Goal: Information Seeking & Learning: Find specific page/section

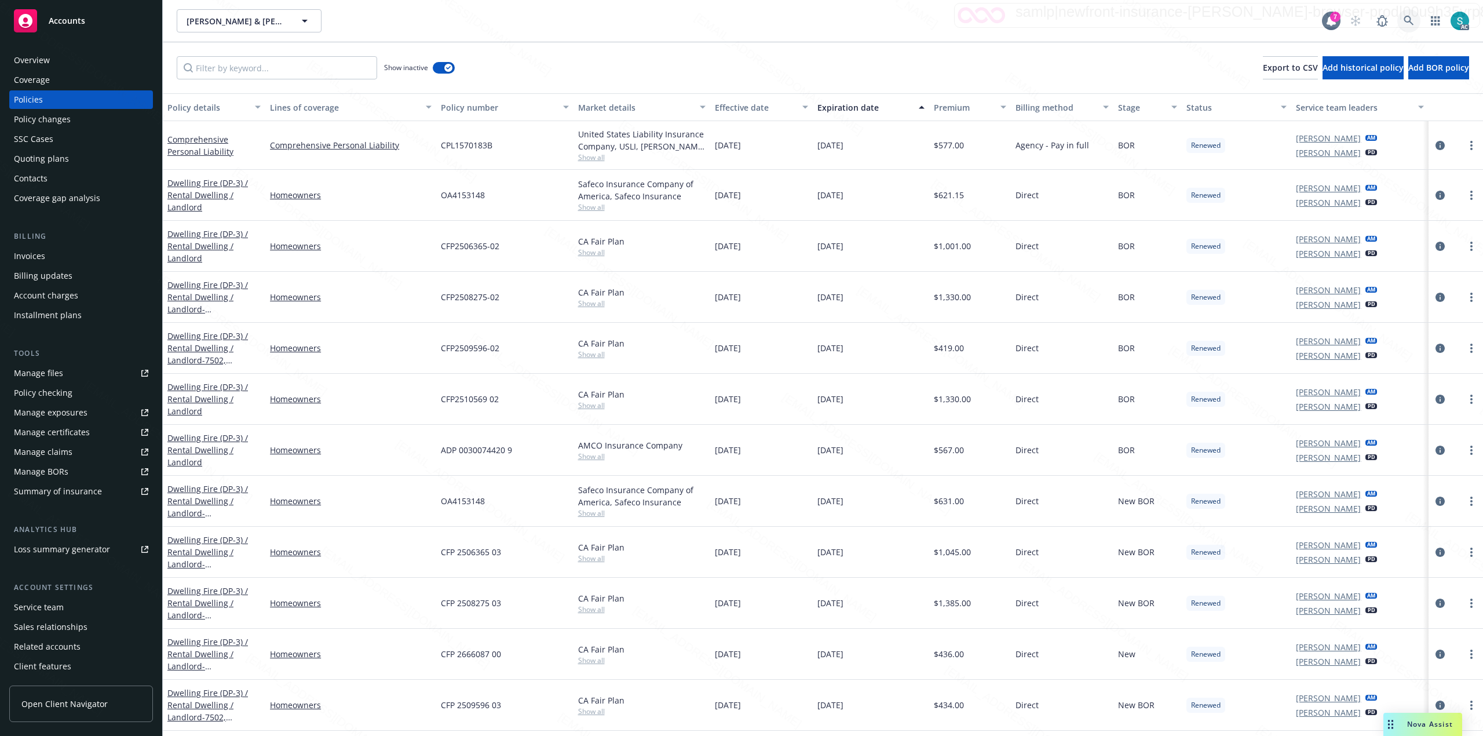
click at [1407, 21] on icon at bounding box center [1409, 21] width 10 height 10
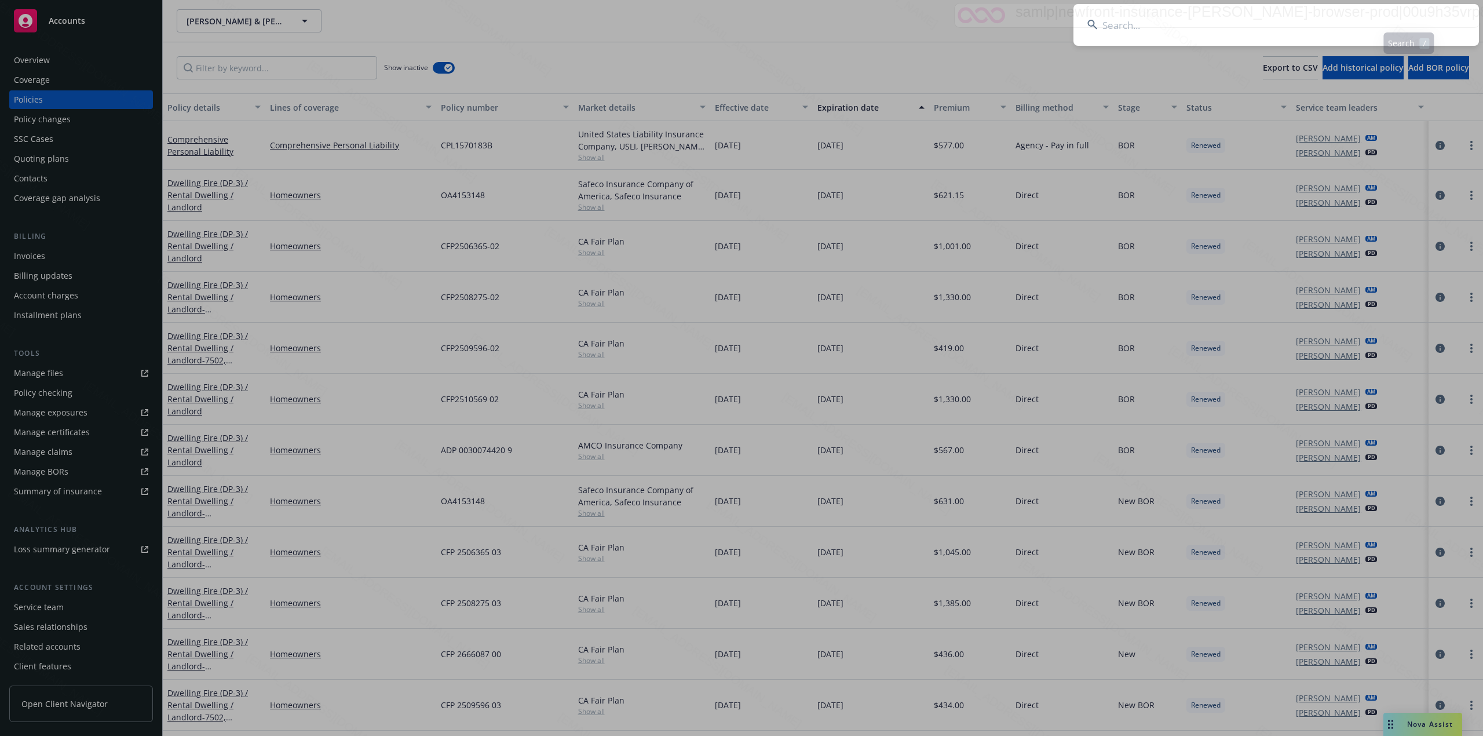
click at [1250, 33] on input at bounding box center [1277, 25] width 406 height 42
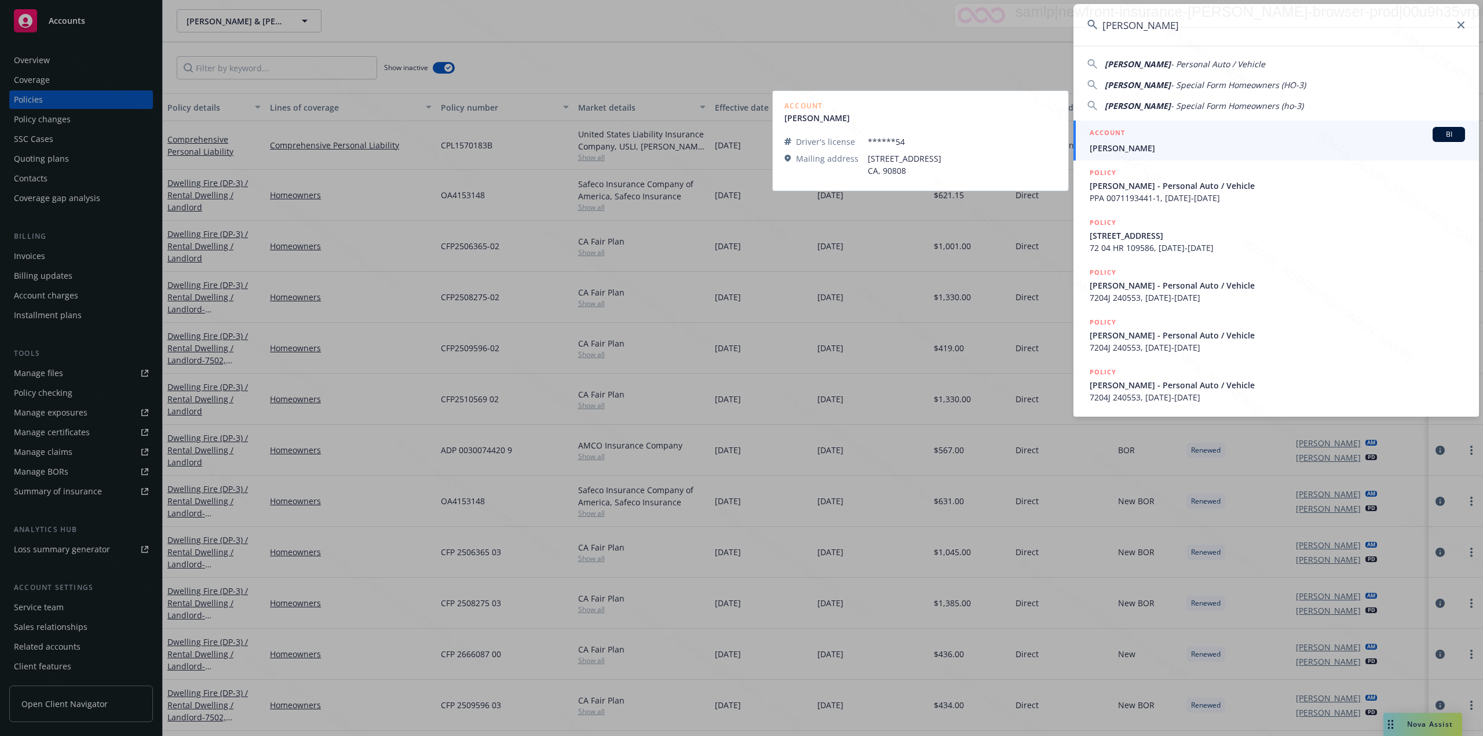
type input "[PERSON_NAME]"
click at [1134, 146] on span "[PERSON_NAME]" at bounding box center [1277, 148] width 375 height 12
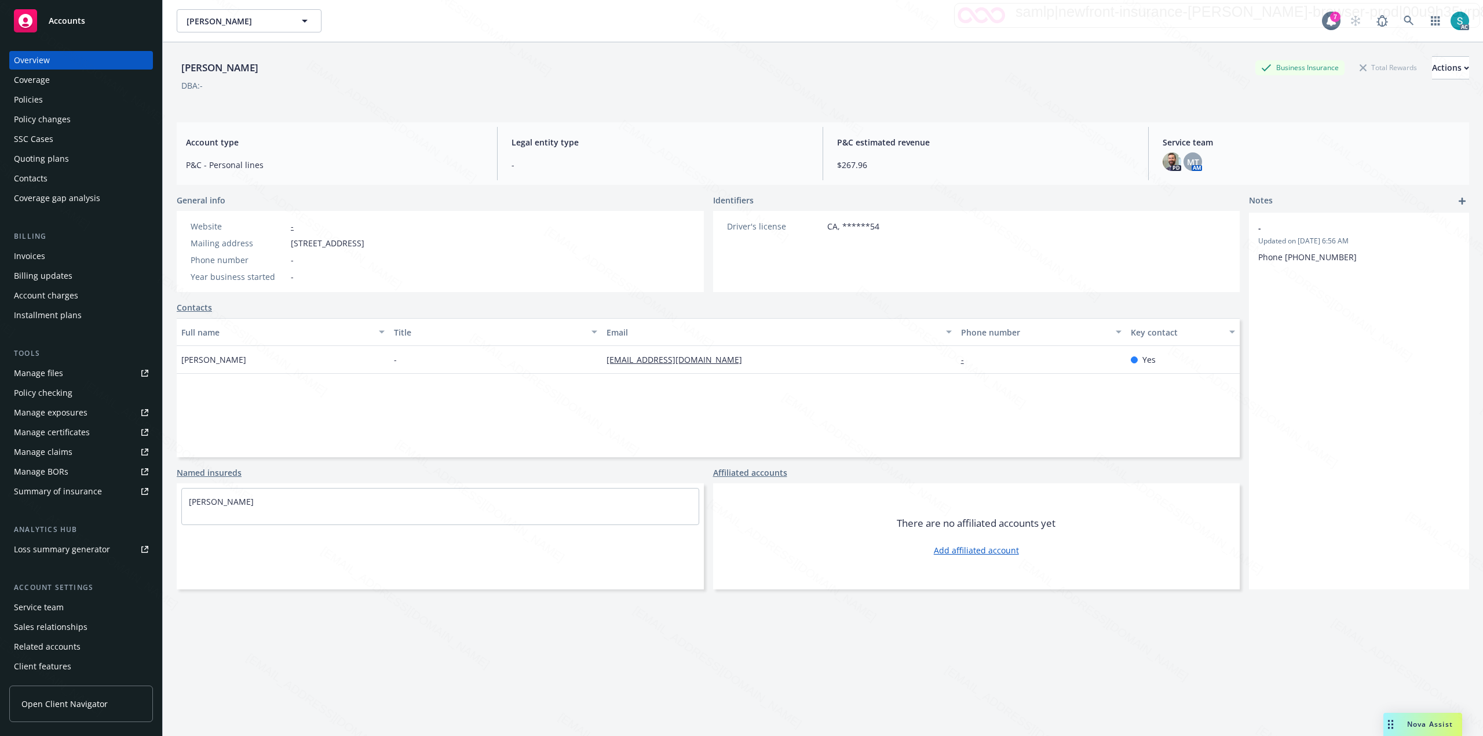
click at [40, 93] on div "Policies" at bounding box center [28, 99] width 29 height 19
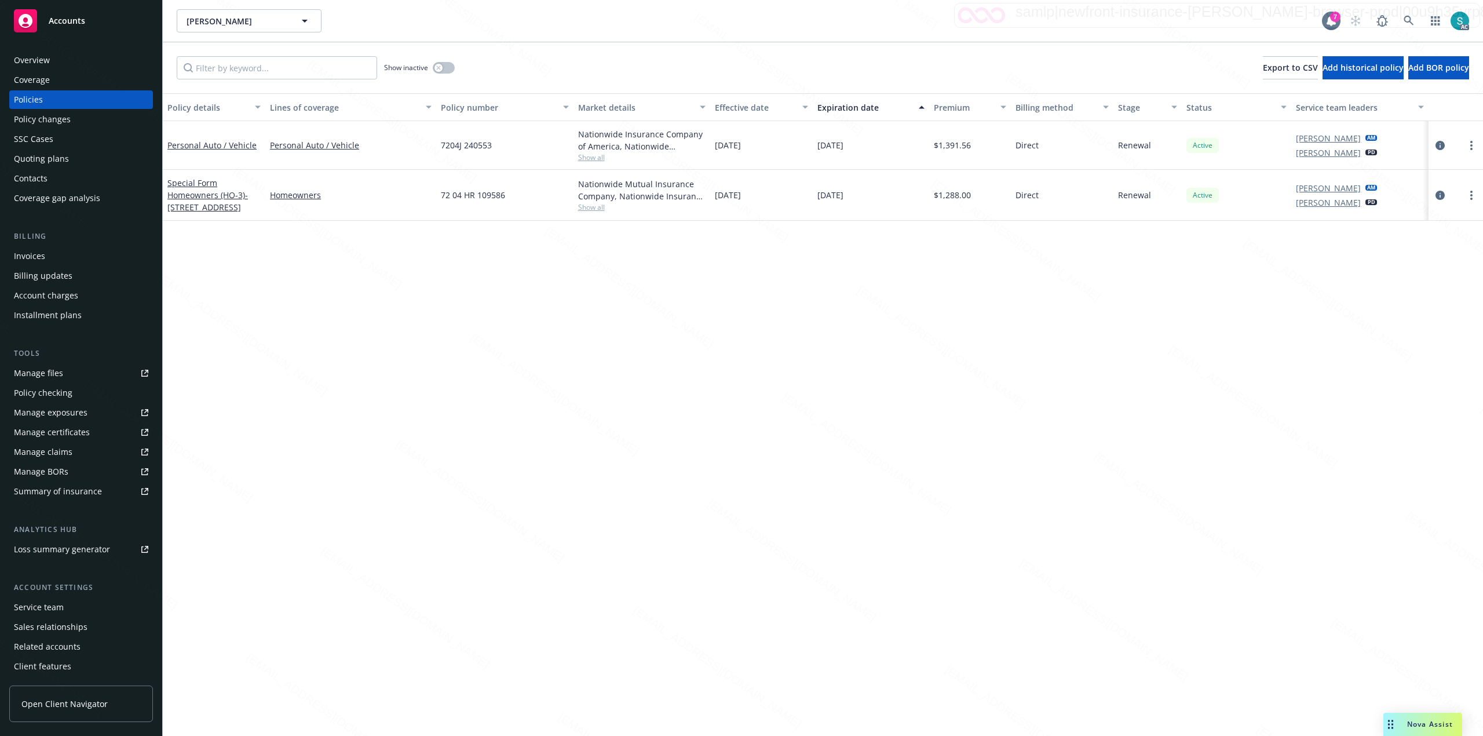
click at [451, 197] on span "72 04 HR 109586" at bounding box center [473, 195] width 64 height 12
copy span "72 04 HR 109586"
click at [214, 192] on link "Special Form Homeowners (HO-3) - [STREET_ADDRESS]" at bounding box center [207, 194] width 81 height 35
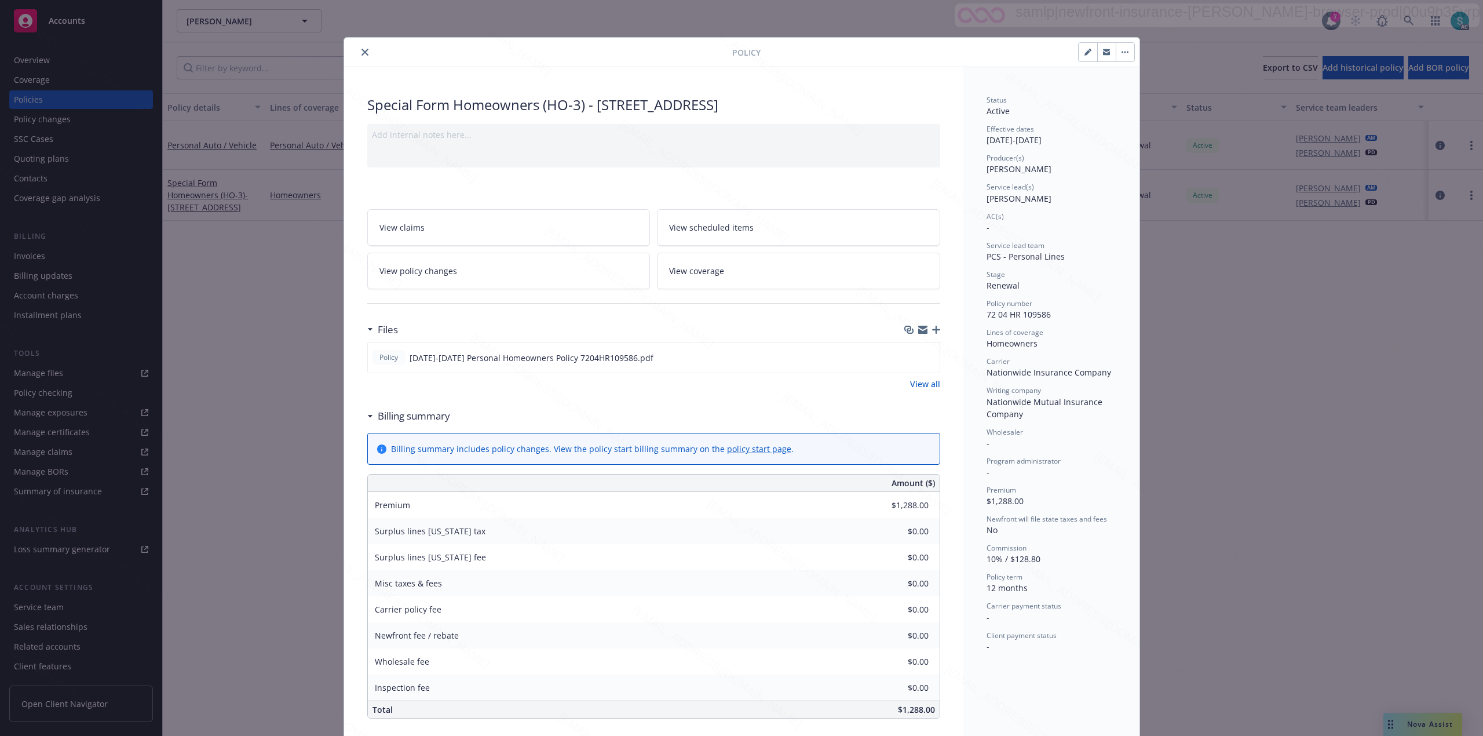
click at [1000, 204] on div "Service lead(s) [PERSON_NAME]" at bounding box center [1052, 193] width 130 height 22
copy span "[PERSON_NAME]"
click at [362, 56] on button "close" at bounding box center [365, 52] width 14 height 14
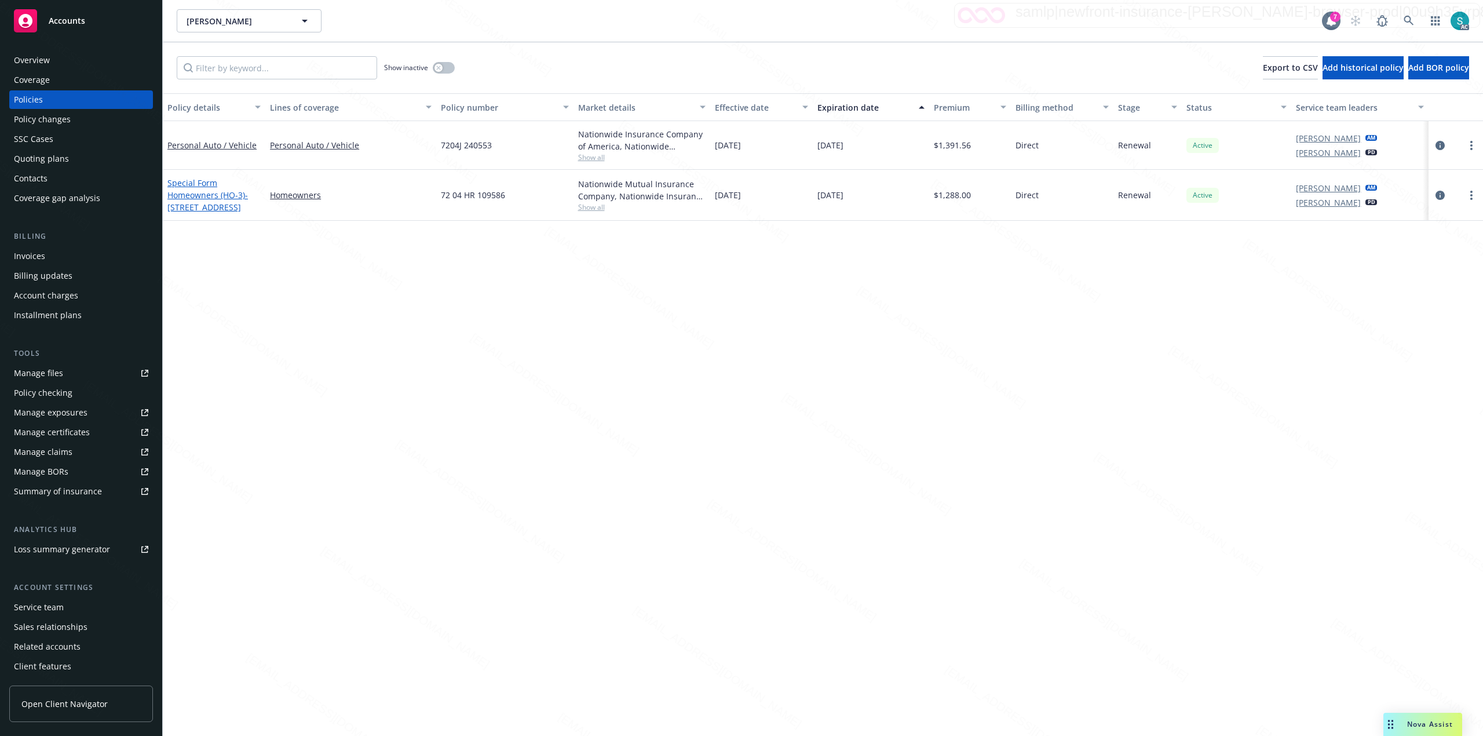
click at [200, 197] on link "Special Form Homeowners (HO-3) - [STREET_ADDRESS]" at bounding box center [207, 194] width 81 height 35
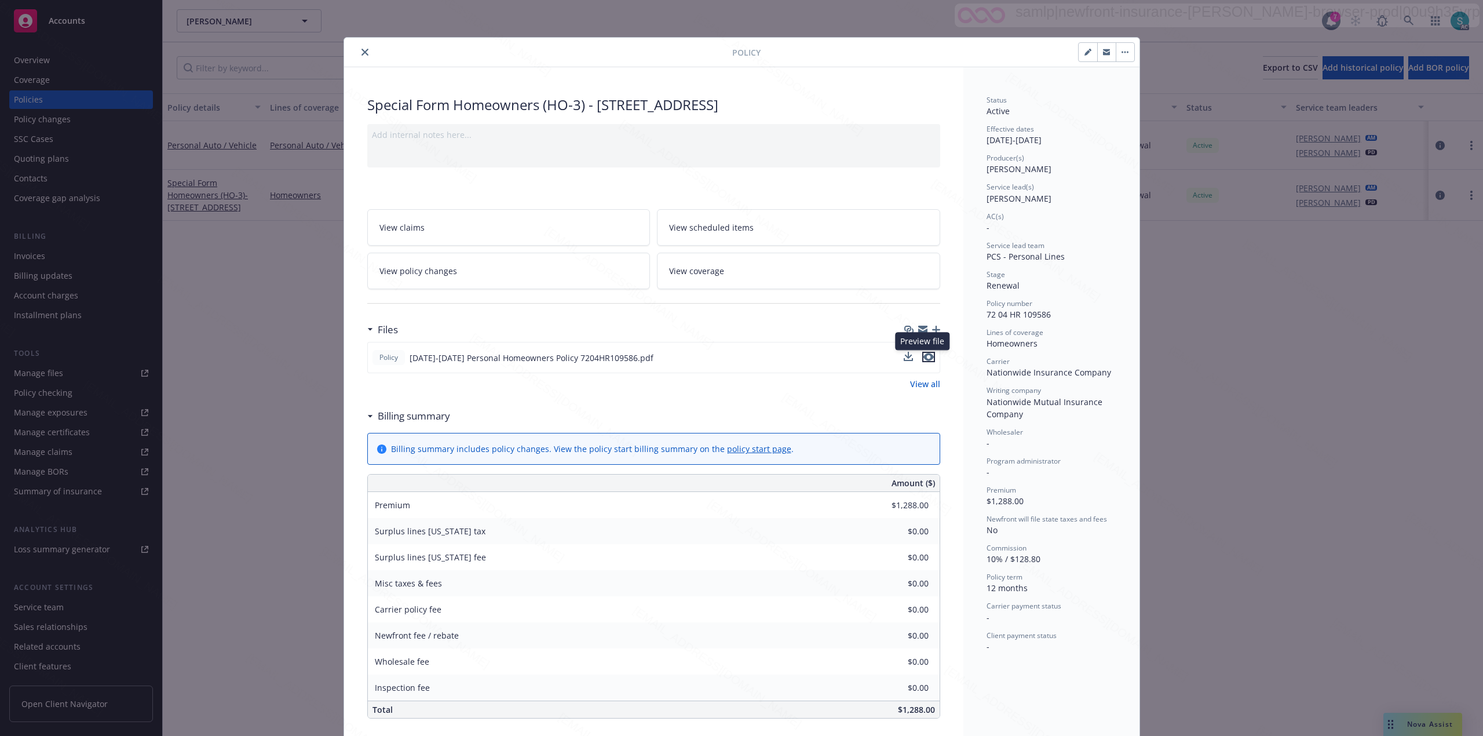
click at [925, 358] on icon "preview file" at bounding box center [929, 357] width 10 height 8
drag, startPoint x: 593, startPoint y: 104, endPoint x: 868, endPoint y: 103, distance: 274.7
click at [868, 103] on div "Special Form Homeowners (HO-3) - [STREET_ADDRESS]" at bounding box center [653, 105] width 573 height 20
copy div "[STREET_ADDRESS]"
click at [359, 57] on button "close" at bounding box center [365, 52] width 14 height 14
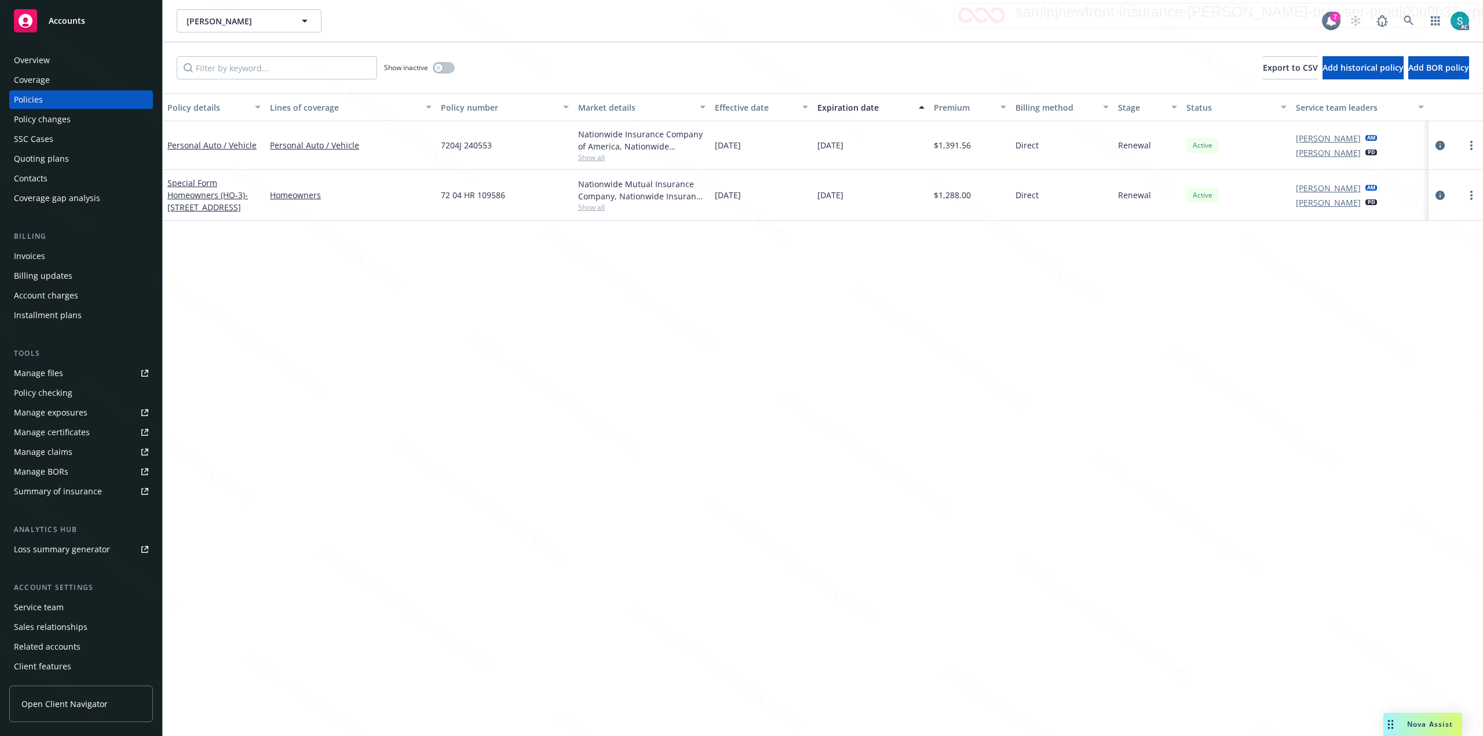
click at [60, 61] on div "Overview" at bounding box center [81, 60] width 134 height 19
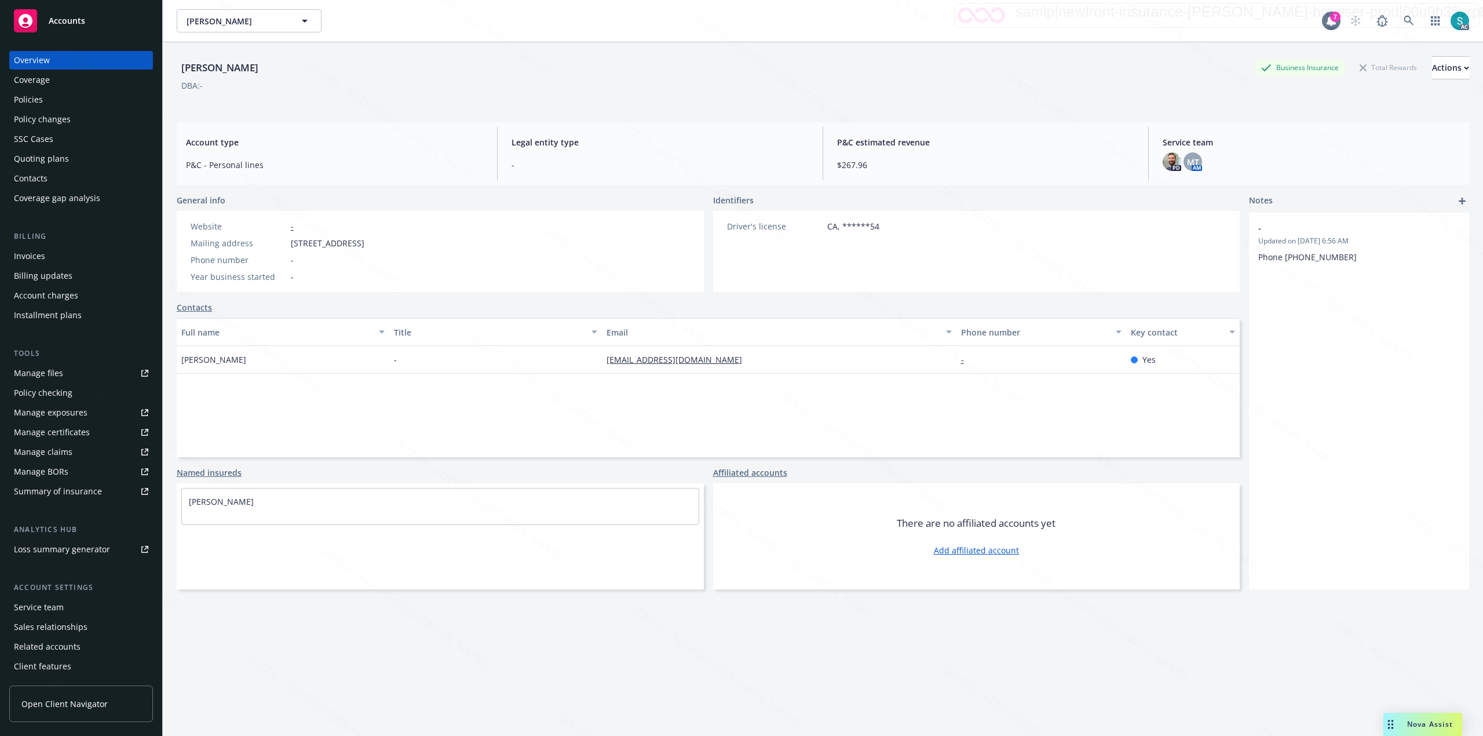
click at [66, 98] on div "Policies" at bounding box center [81, 99] width 134 height 19
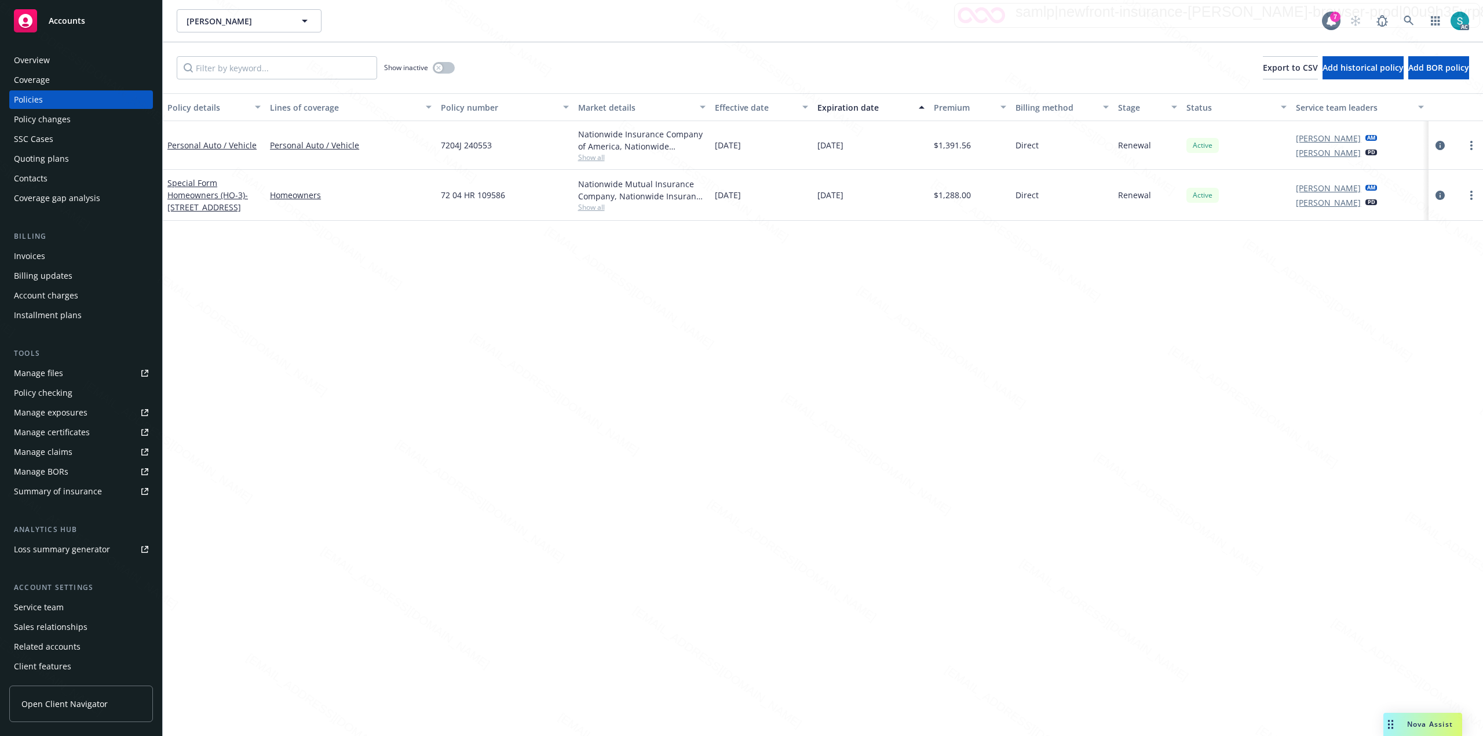
click at [542, 611] on div "Policy details Lines of coverage Policy number Market details Effective date Ex…" at bounding box center [823, 414] width 1321 height 643
click at [45, 51] on div "Overview" at bounding box center [32, 60] width 36 height 19
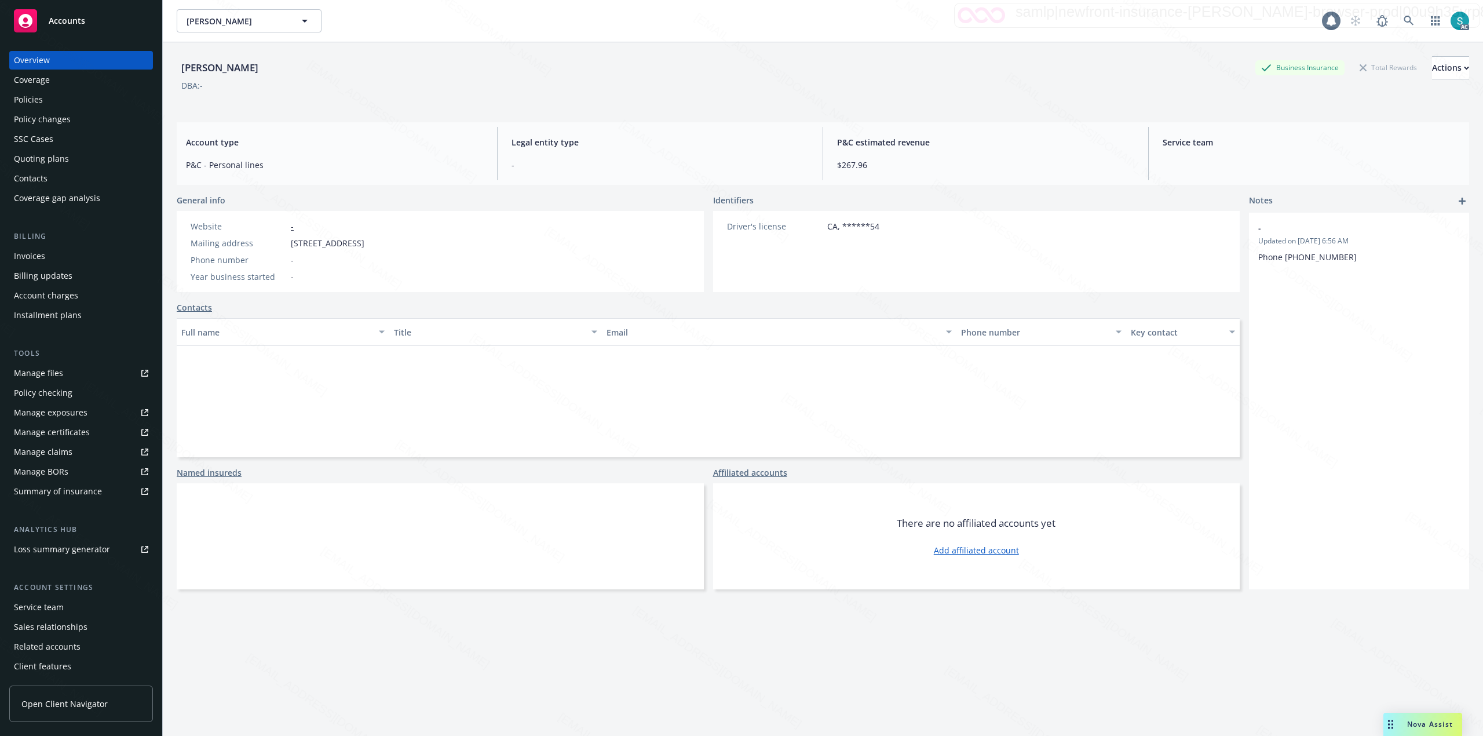
click at [36, 56] on div "Overview" at bounding box center [32, 60] width 36 height 19
click at [195, 64] on div "[PERSON_NAME]" at bounding box center [220, 67] width 86 height 15
copy div "[PERSON_NAME]"
click at [318, 68] on div "[PERSON_NAME] Business Insurance Total Rewards Actions" at bounding box center [823, 67] width 1293 height 23
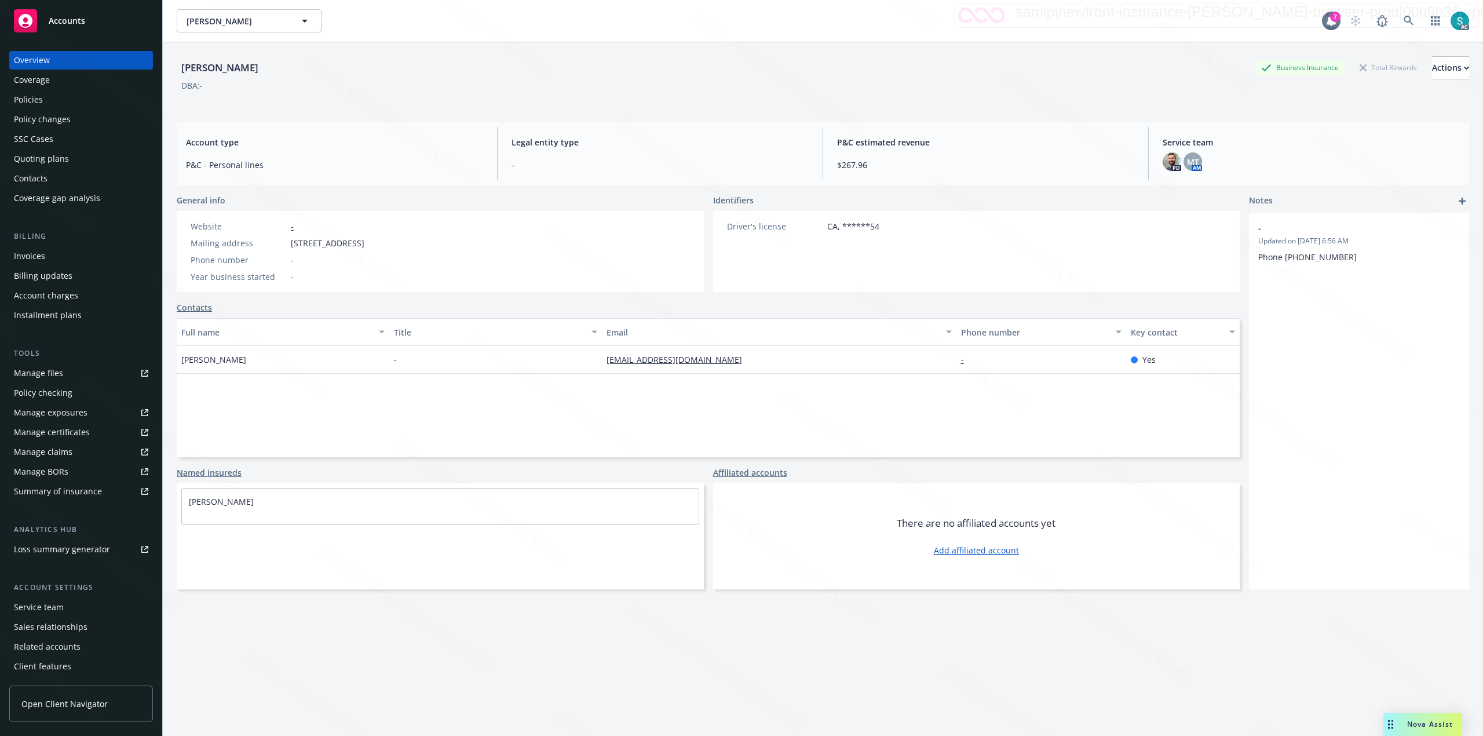
click at [70, 94] on div "Policies" at bounding box center [81, 99] width 134 height 19
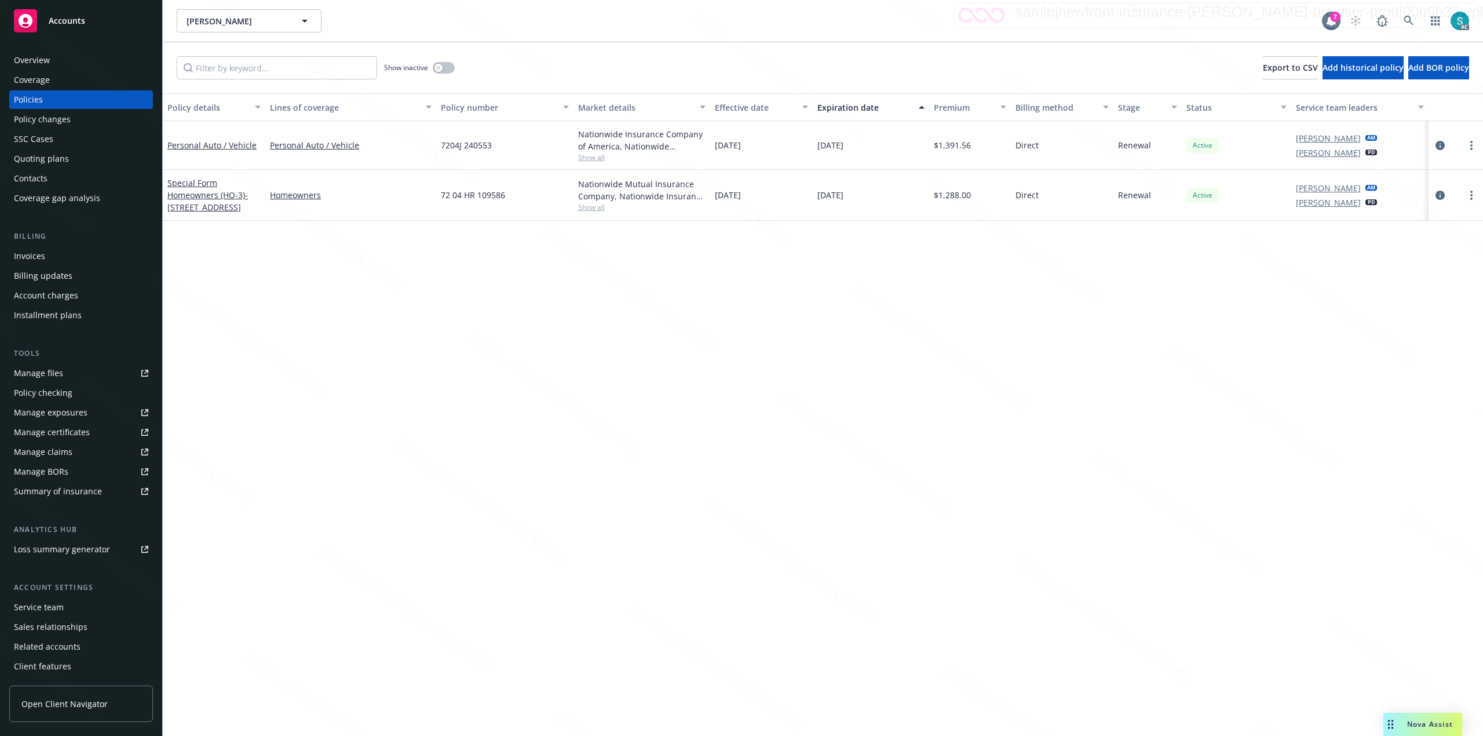
click at [246, 311] on div "Policy details Lines of coverage Policy number Market details Effective date Ex…" at bounding box center [823, 414] width 1321 height 643
click at [1413, 21] on icon at bounding box center [1409, 21] width 10 height 10
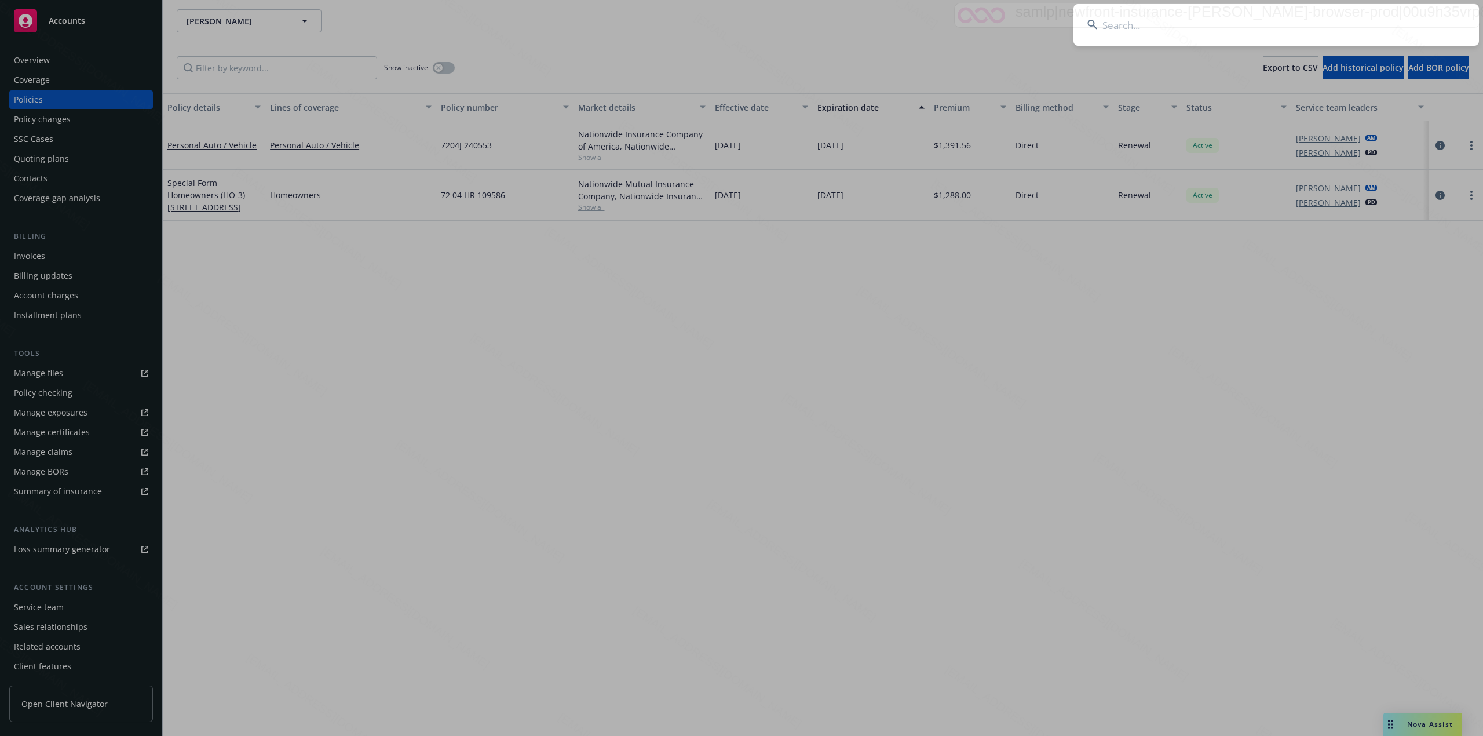
click at [1206, 25] on input at bounding box center [1277, 25] width 406 height 42
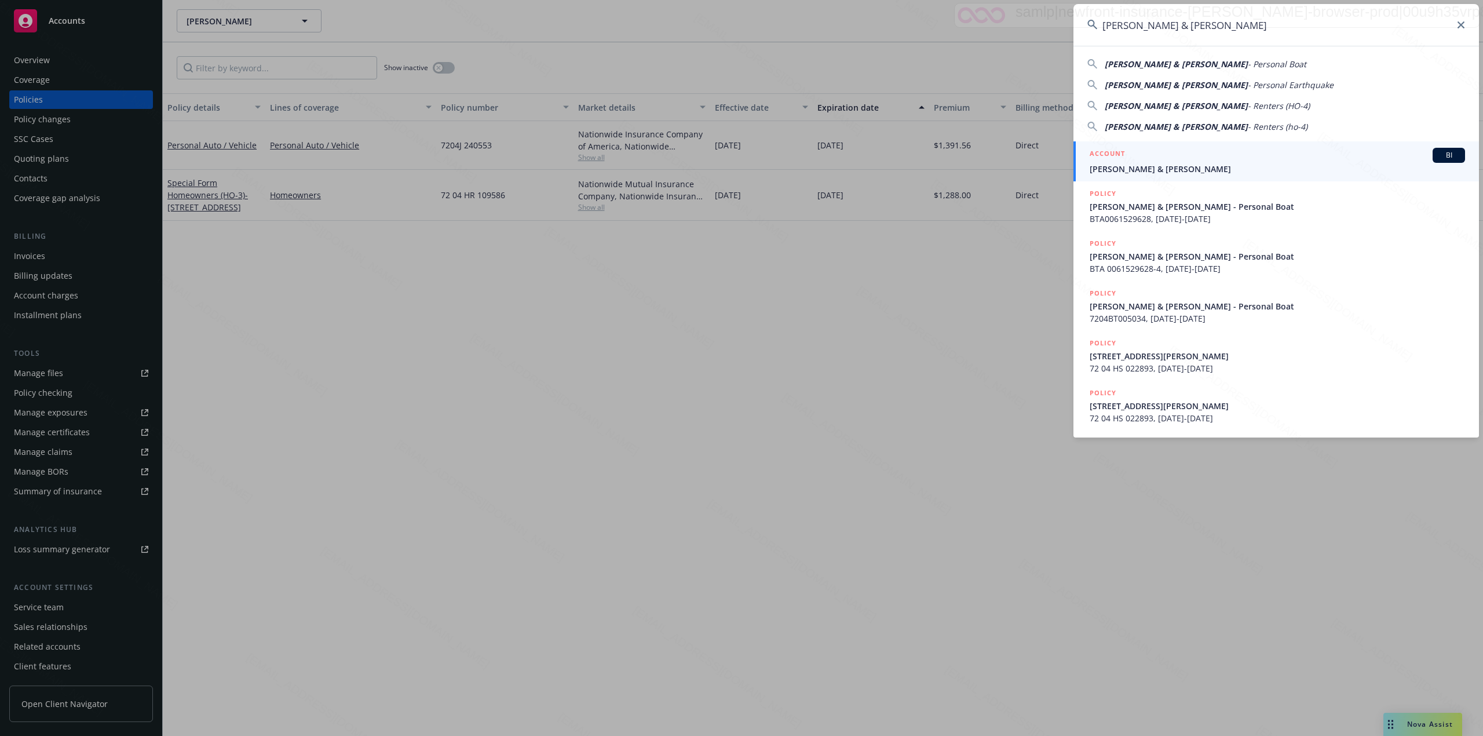
type input "[PERSON_NAME] & [PERSON_NAME]"
click at [1124, 161] on h5 "ACCOUNT" at bounding box center [1107, 155] width 35 height 14
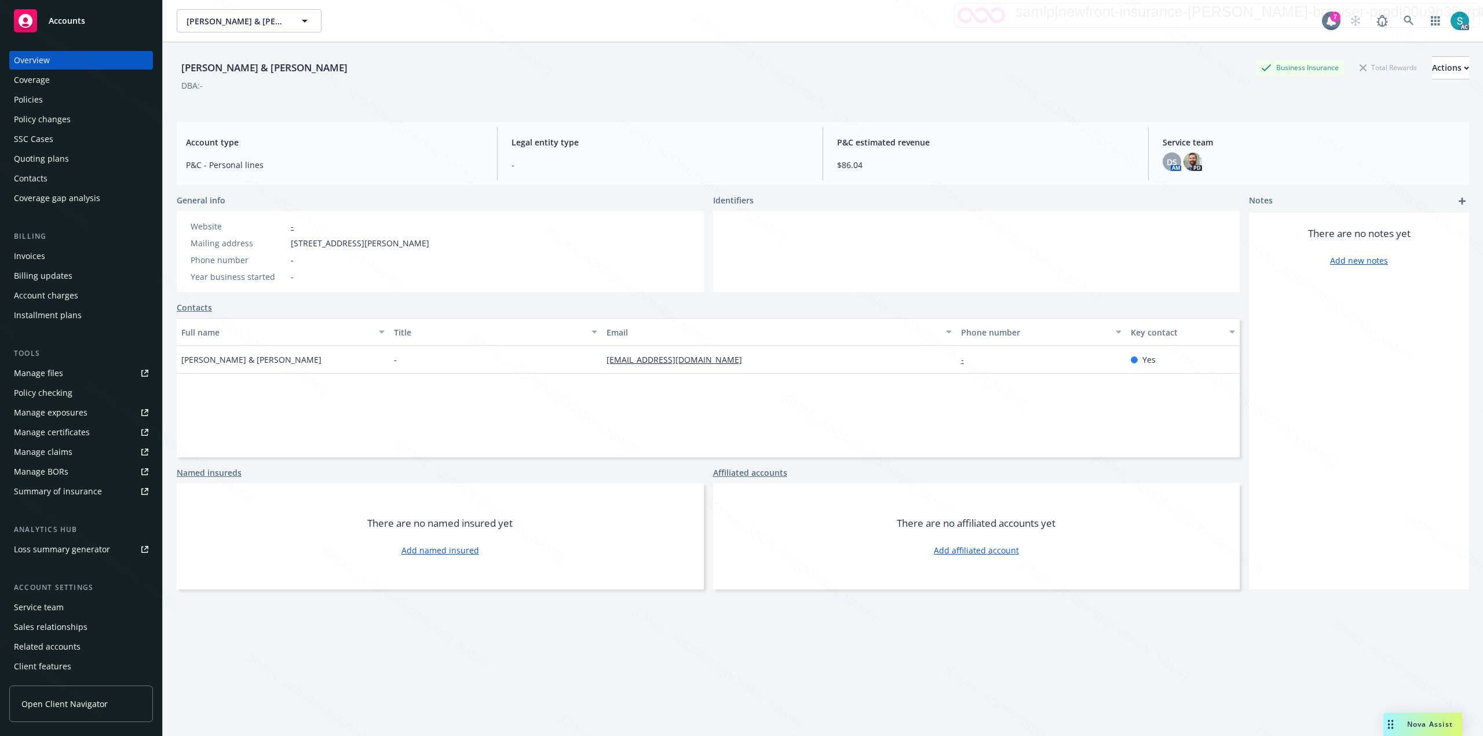
click at [17, 102] on div "Policies" at bounding box center [28, 99] width 29 height 19
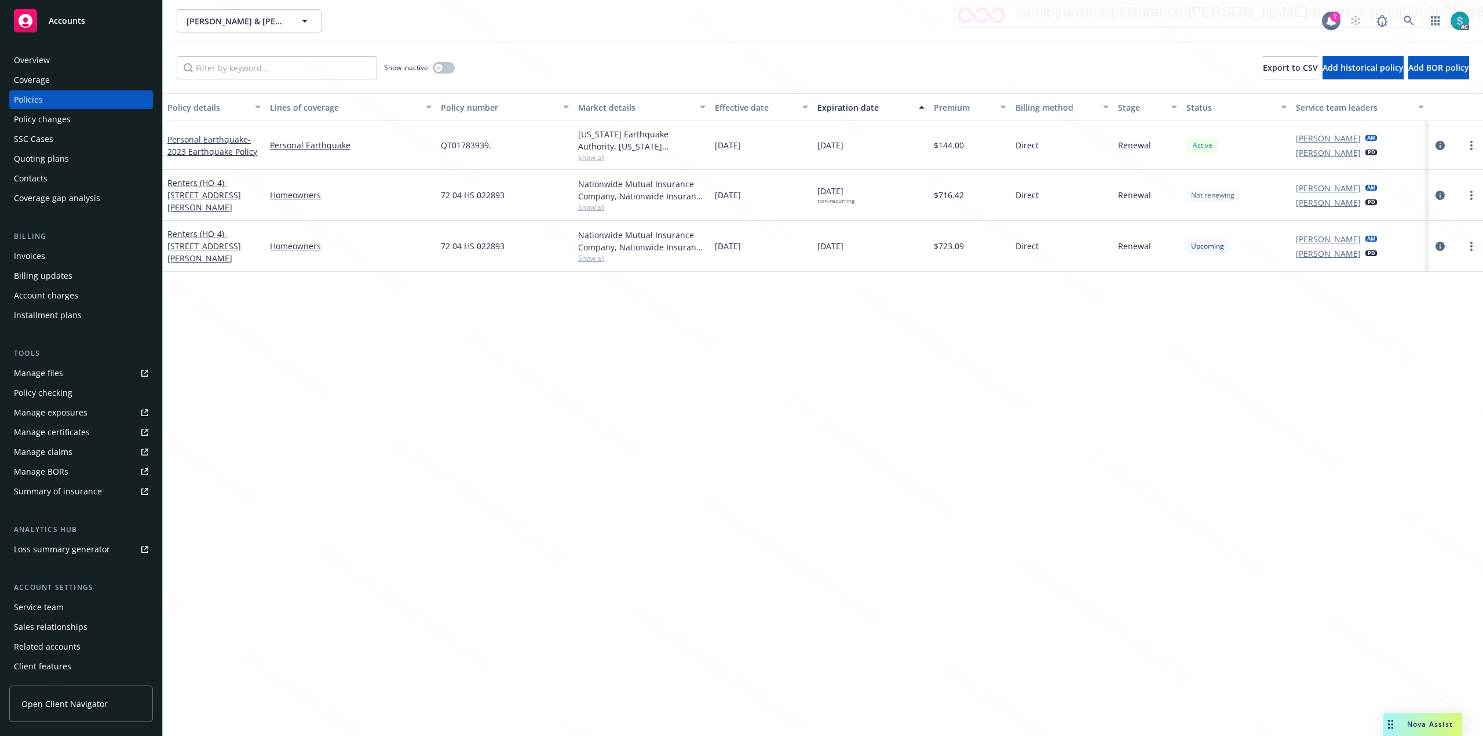
click at [43, 54] on div "Overview" at bounding box center [32, 60] width 36 height 19
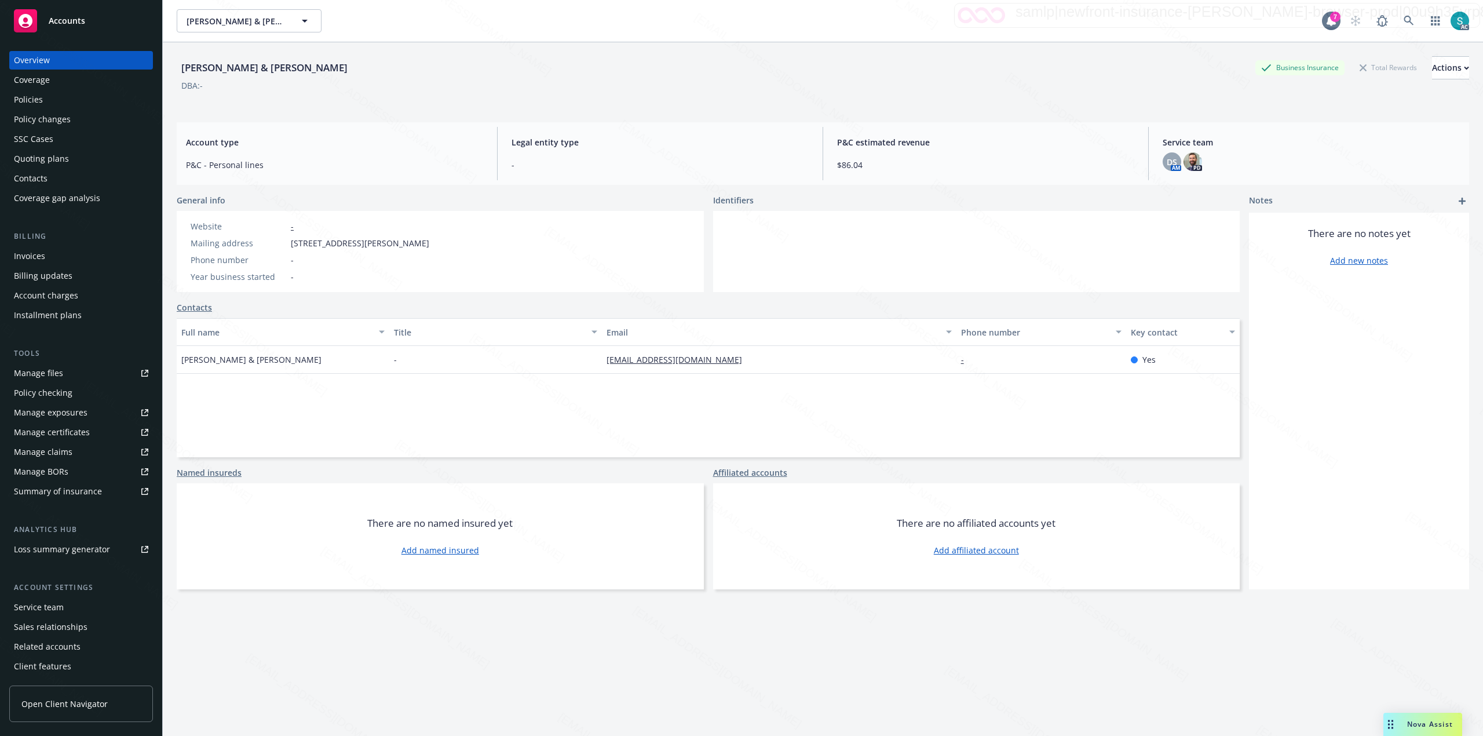
click at [202, 61] on div "[PERSON_NAME] & [PERSON_NAME]" at bounding box center [265, 67] width 176 height 15
copy div "[PERSON_NAME]"
click at [585, 90] on div "DBA: -" at bounding box center [823, 85] width 1293 height 12
click at [41, 99] on div "Policies" at bounding box center [28, 99] width 29 height 19
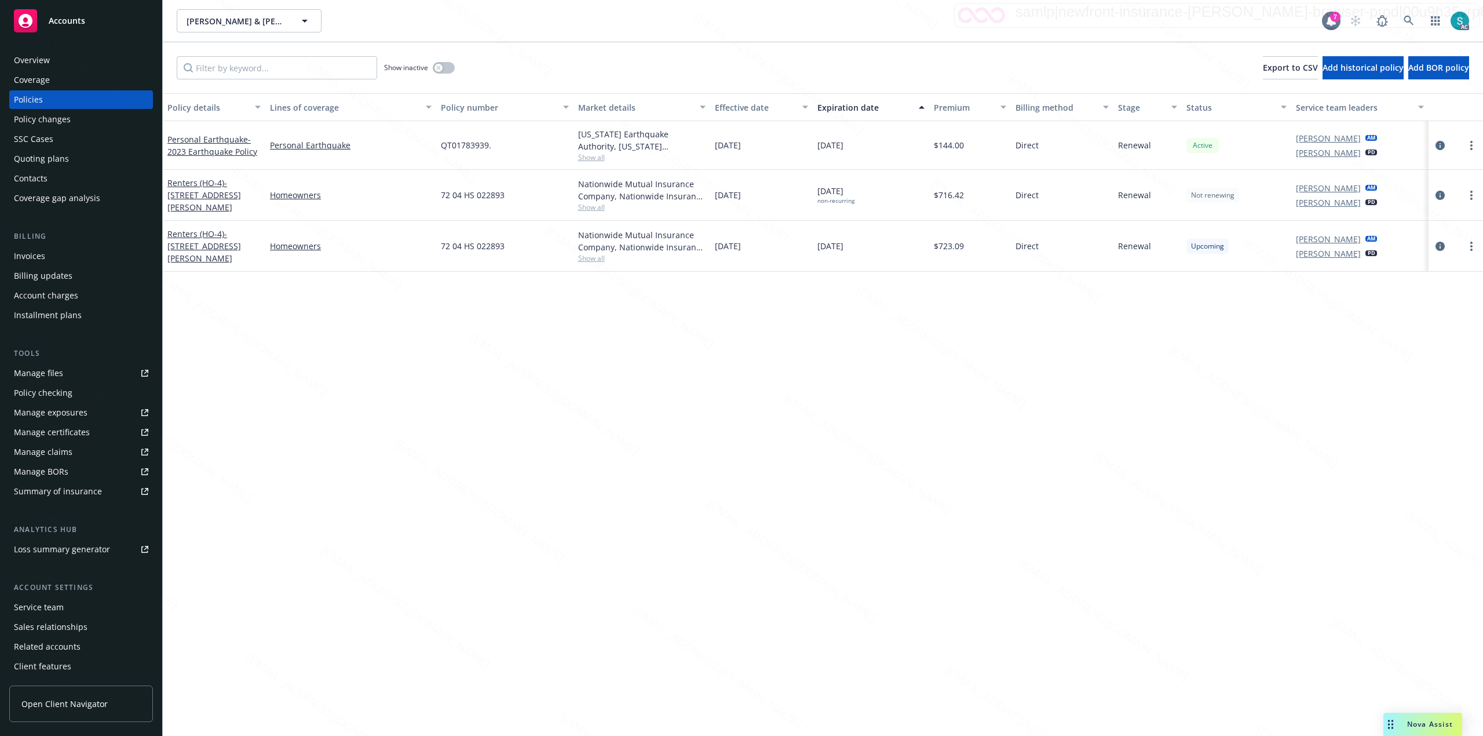
click at [466, 139] on span "QT01783939." at bounding box center [466, 145] width 50 height 12
copy span "QT01783939"
click at [459, 143] on span "QT01783939." at bounding box center [466, 145] width 50 height 12
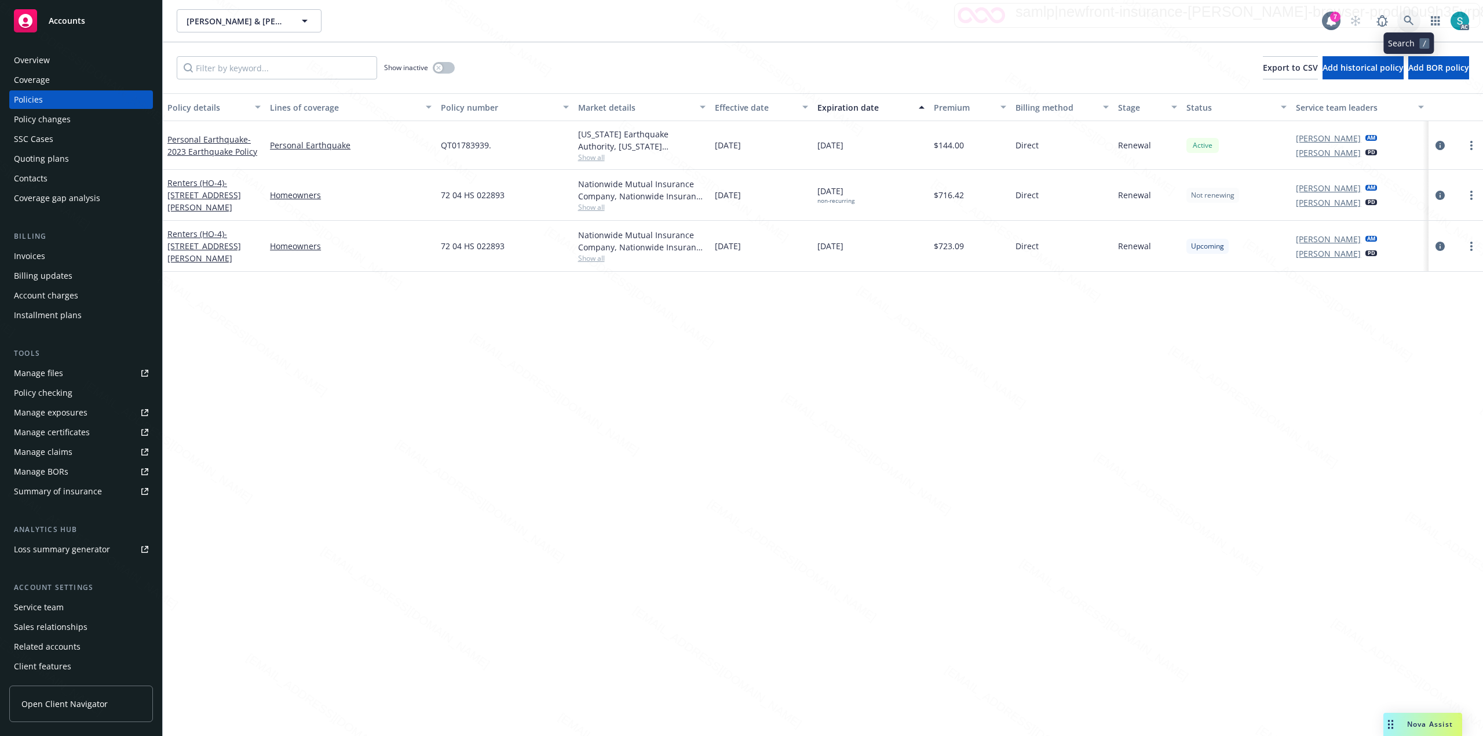
click at [1407, 20] on icon at bounding box center [1409, 21] width 10 height 10
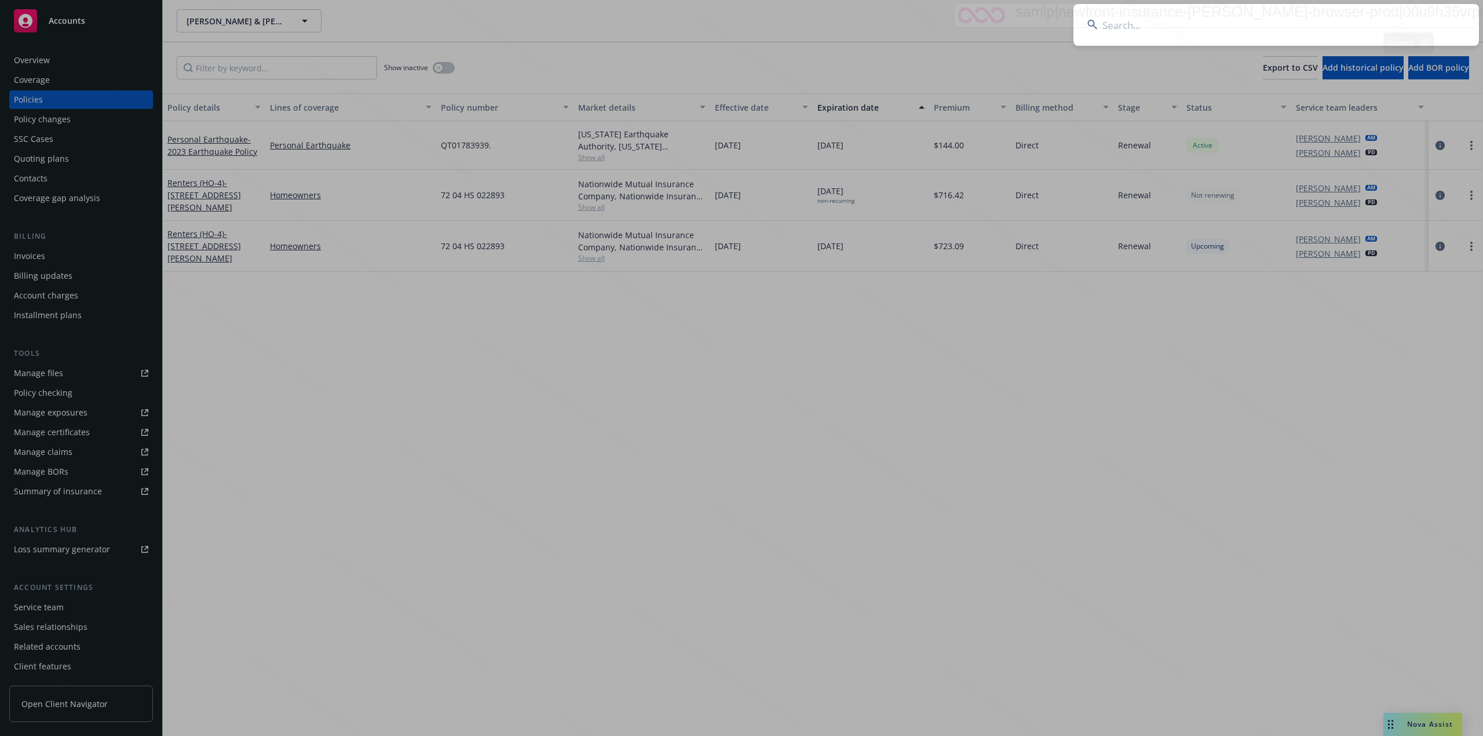
click at [1264, 19] on input at bounding box center [1277, 25] width 406 height 42
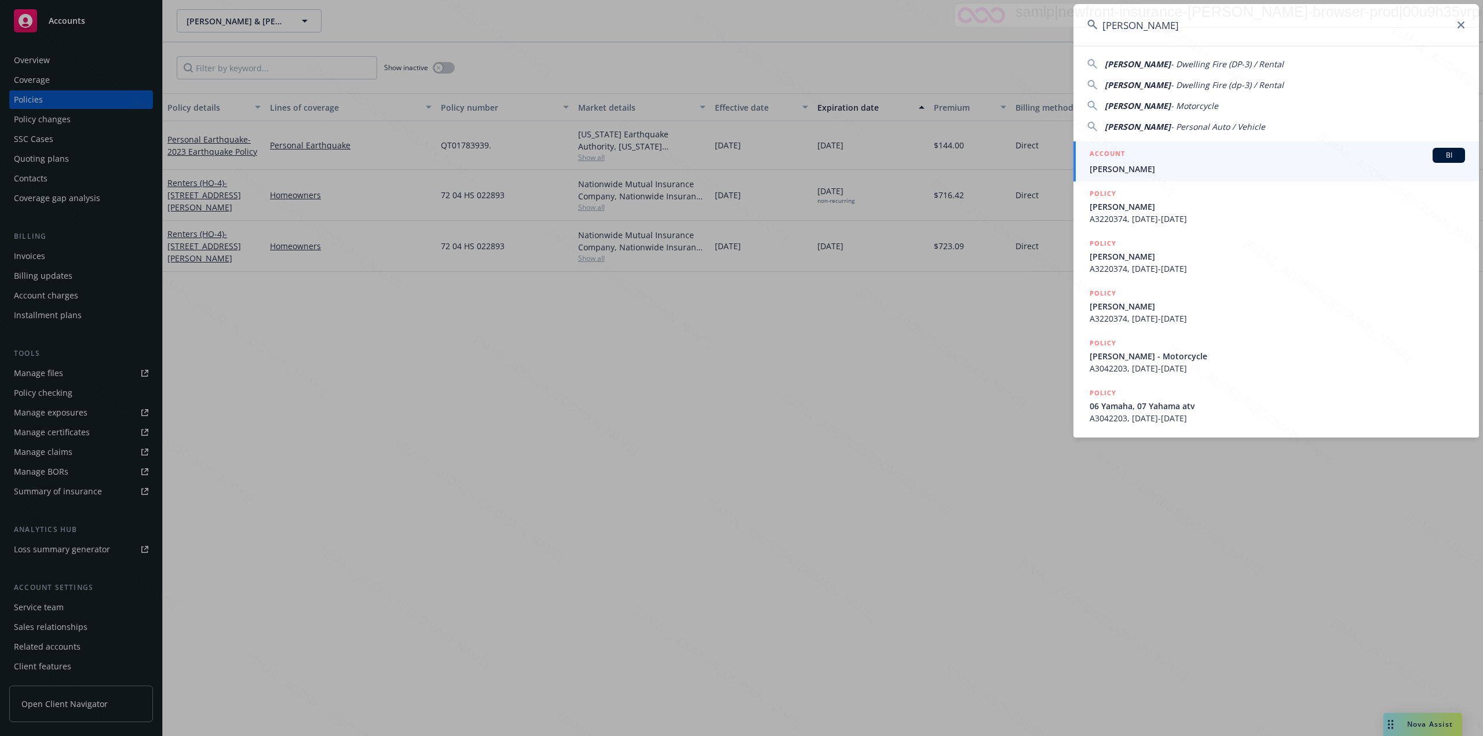
type input "[PERSON_NAME]"
click at [1143, 165] on span "[PERSON_NAME]" at bounding box center [1277, 169] width 375 height 12
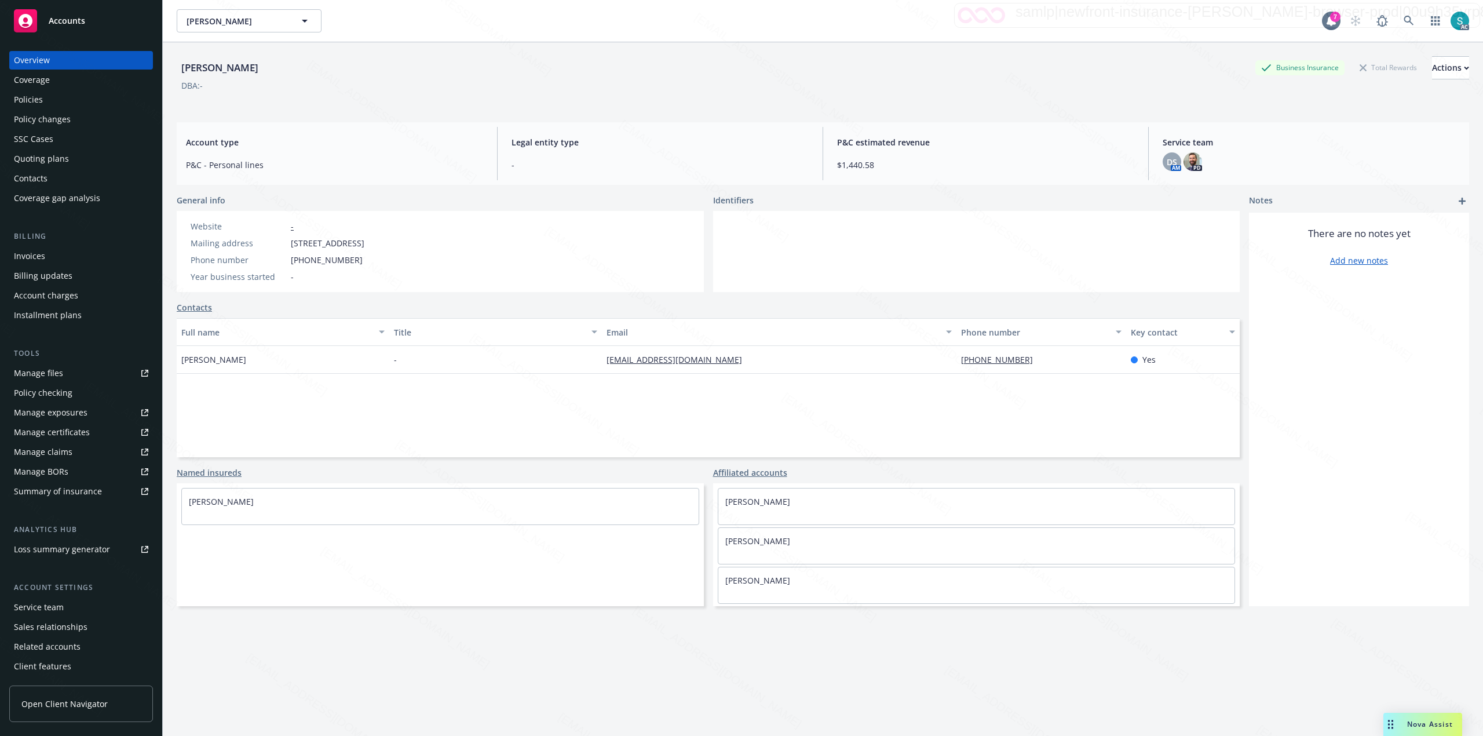
click at [84, 99] on div "Policies" at bounding box center [81, 99] width 134 height 19
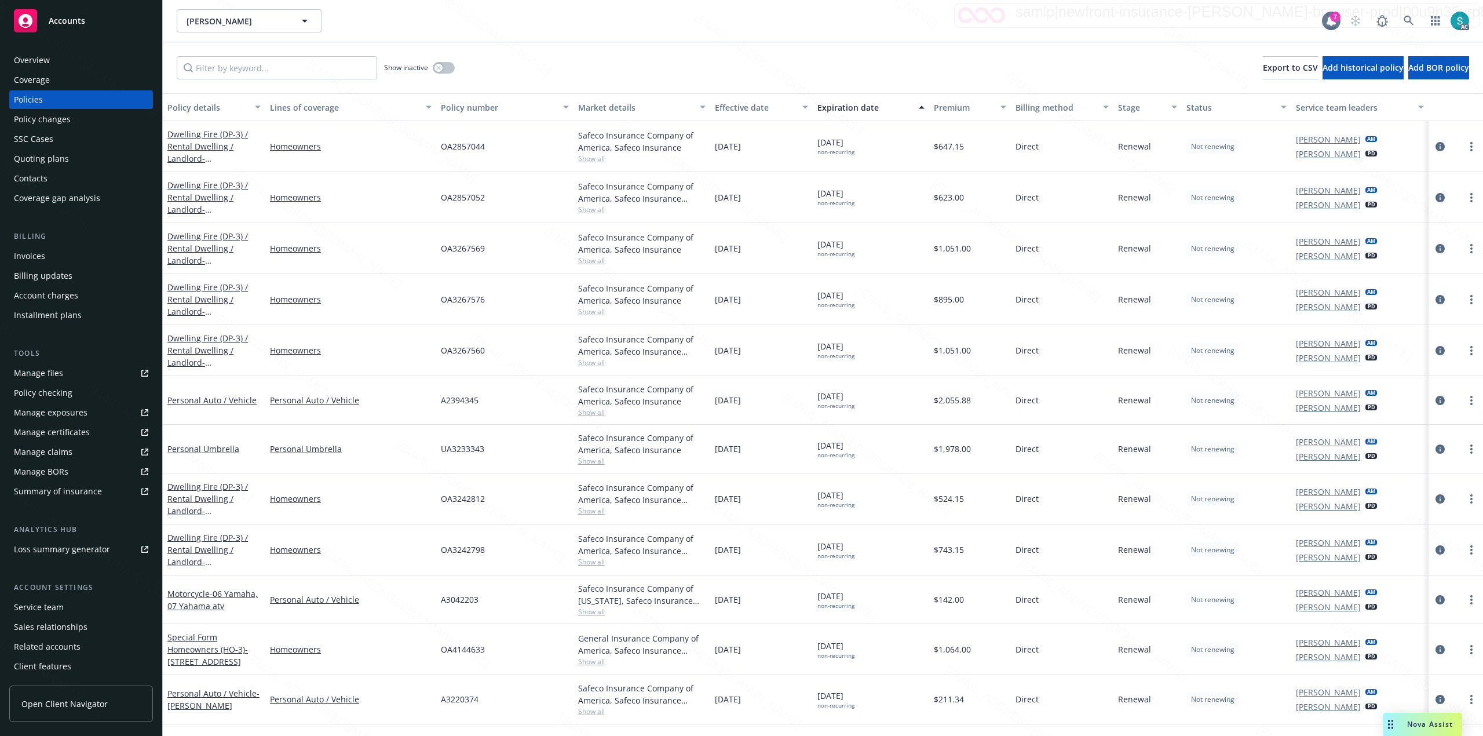
click at [459, 195] on span "OA2857052" at bounding box center [463, 197] width 44 height 12
copy span "OA2857052"
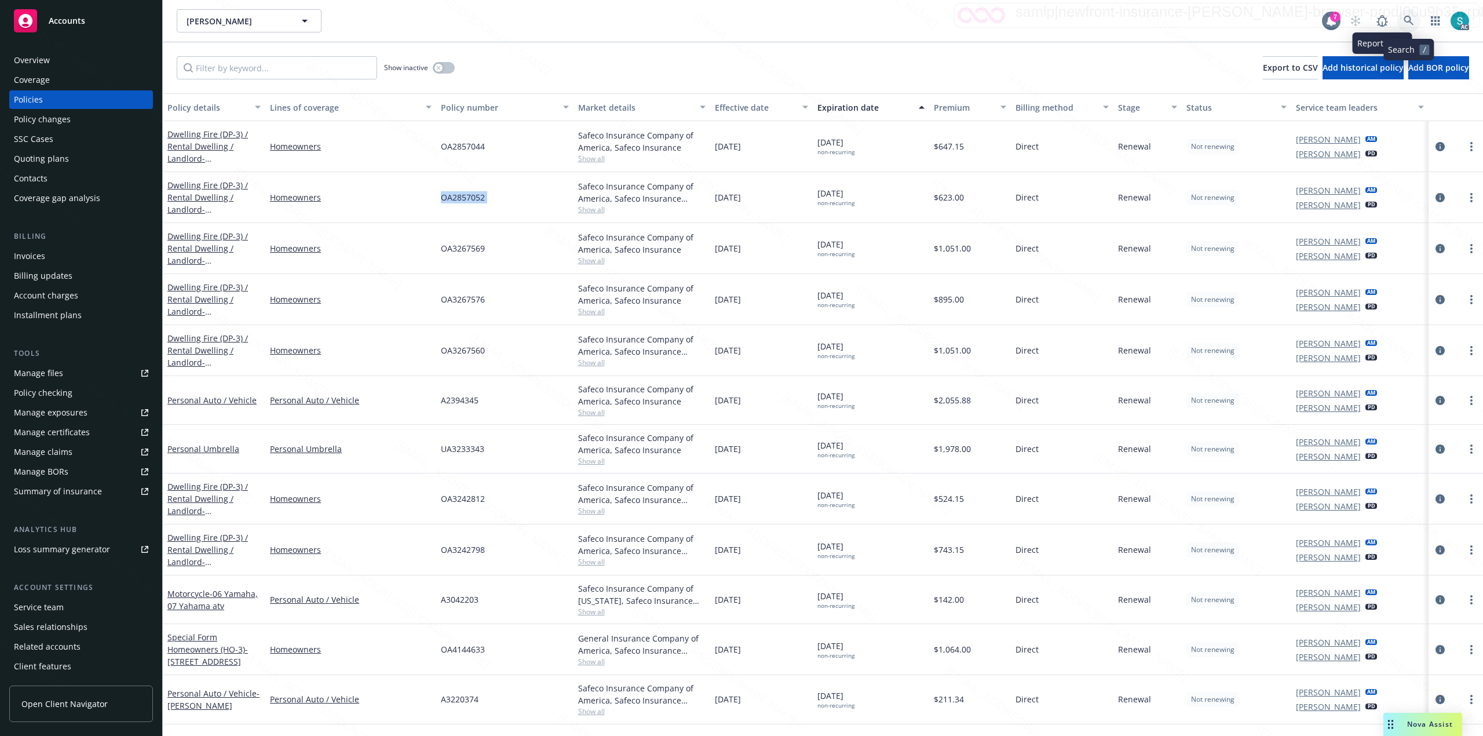
click at [1407, 19] on icon at bounding box center [1409, 21] width 10 height 10
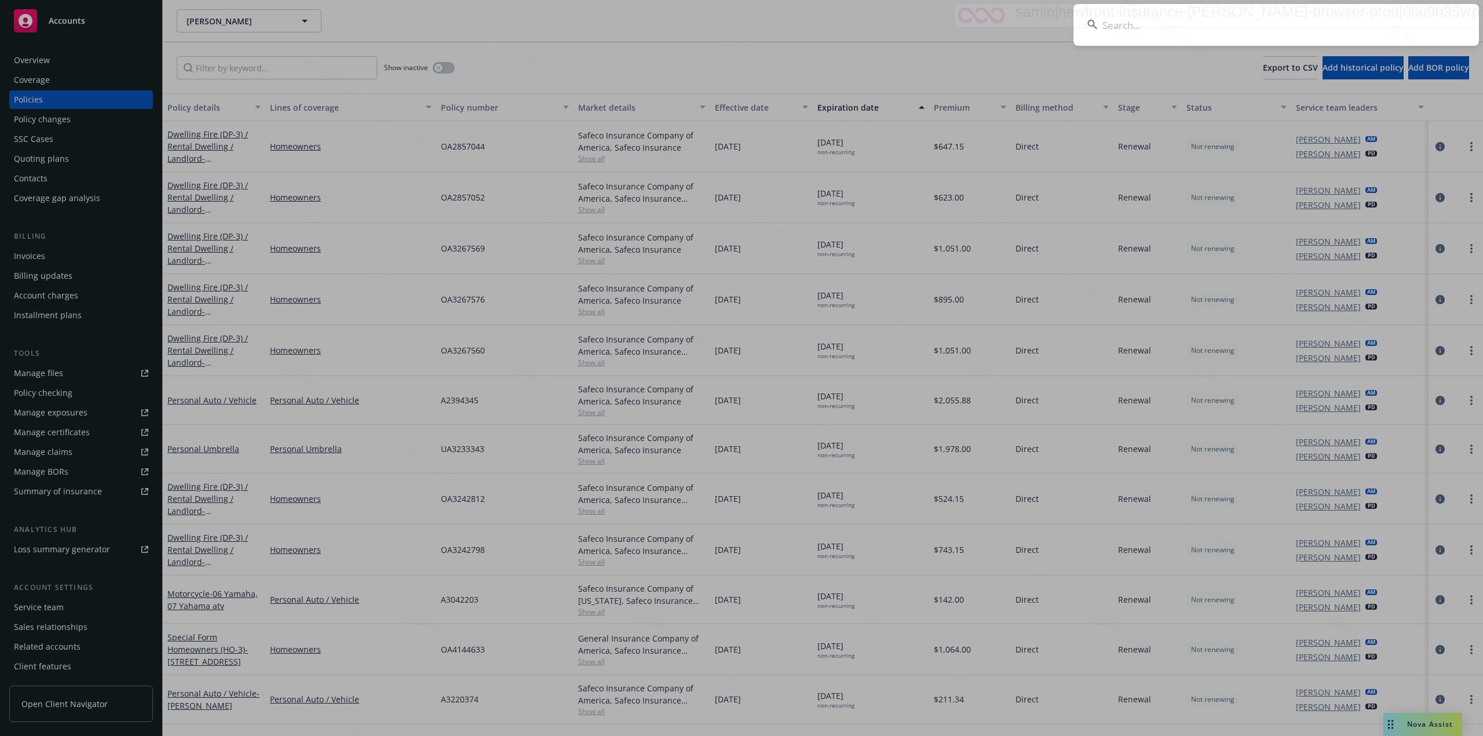
click at [1254, 19] on input at bounding box center [1277, 25] width 406 height 42
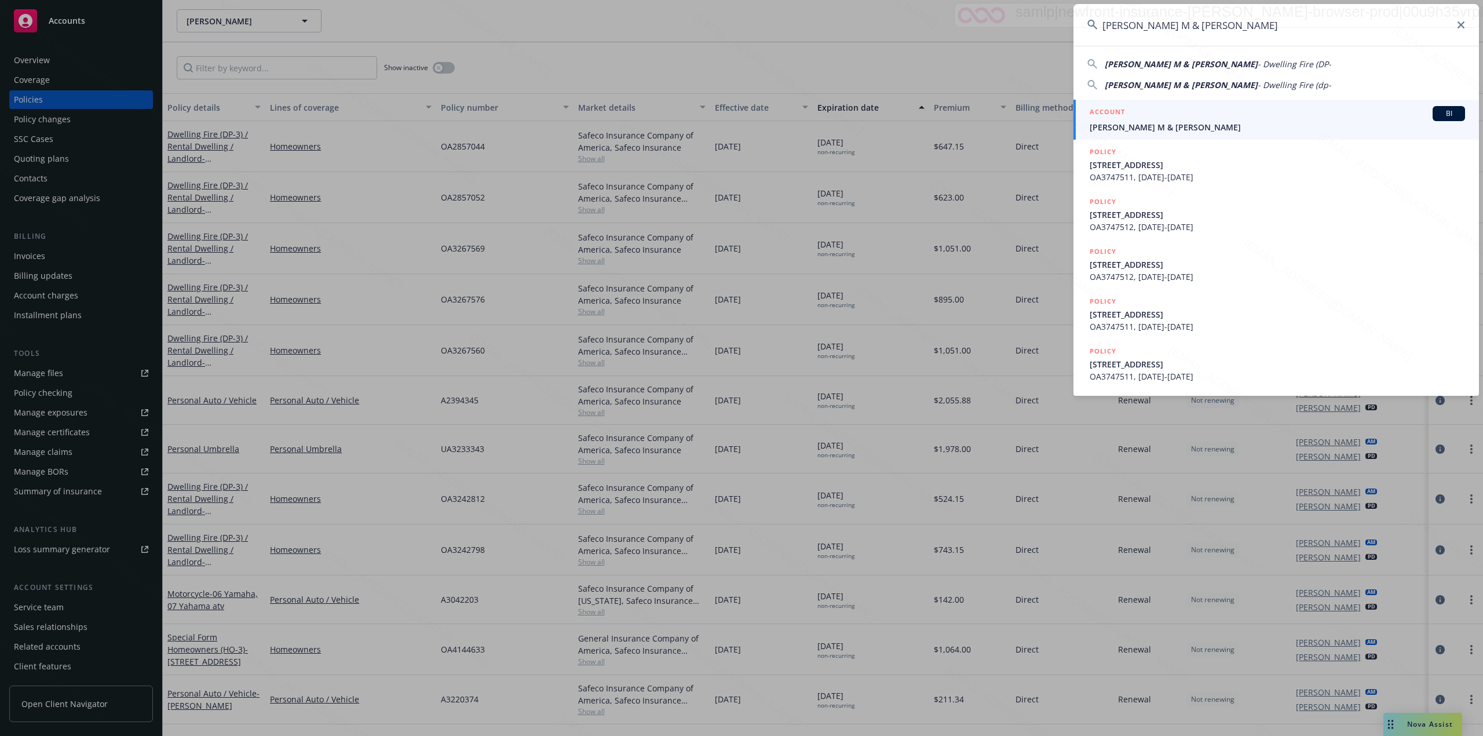
type input "[PERSON_NAME] M & [PERSON_NAME]"
click at [1184, 119] on div "ACCOUNT BI" at bounding box center [1277, 113] width 375 height 15
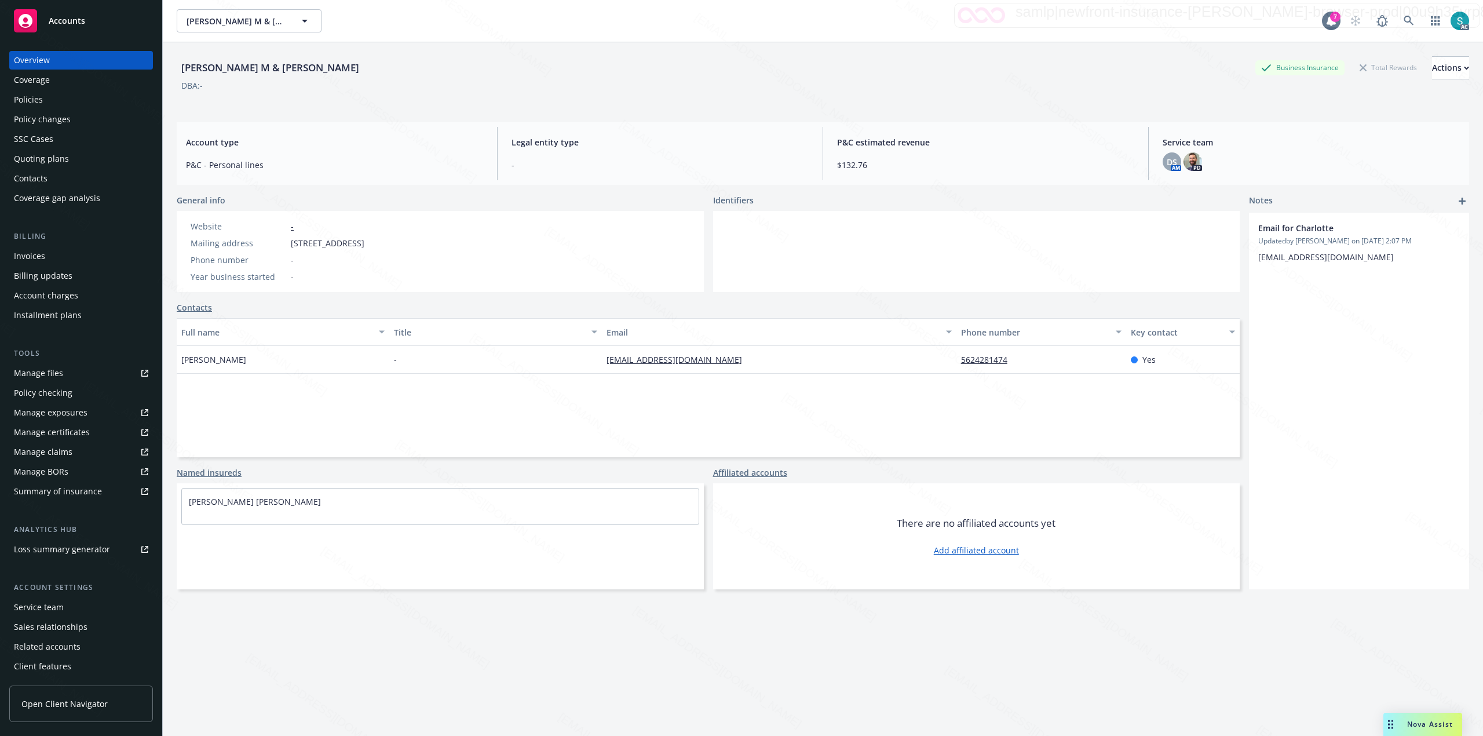
click at [58, 100] on div "Policies" at bounding box center [81, 99] width 134 height 19
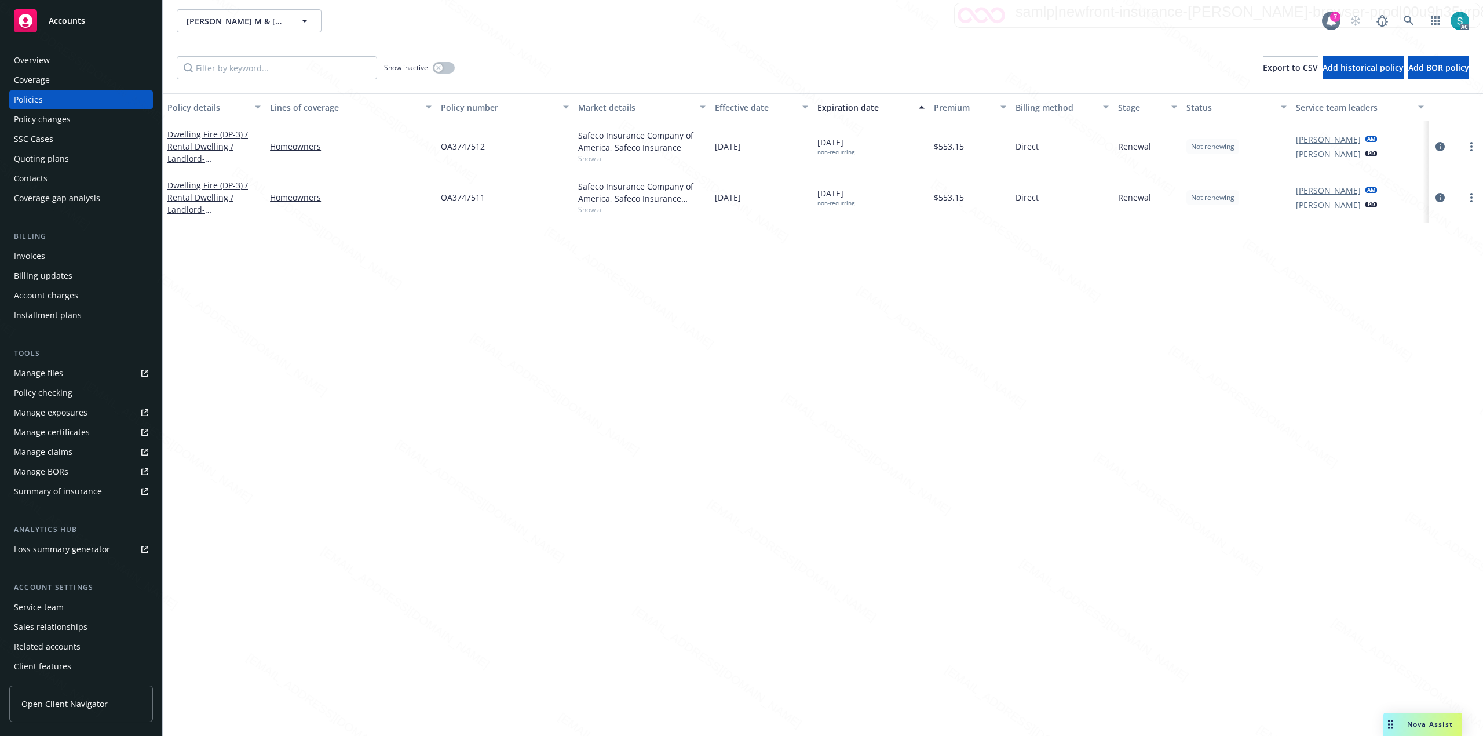
click at [462, 155] on div "OA3747512" at bounding box center [504, 146] width 137 height 51
copy span "OA3747512"
click at [466, 204] on div "OA3747511" at bounding box center [504, 197] width 137 height 51
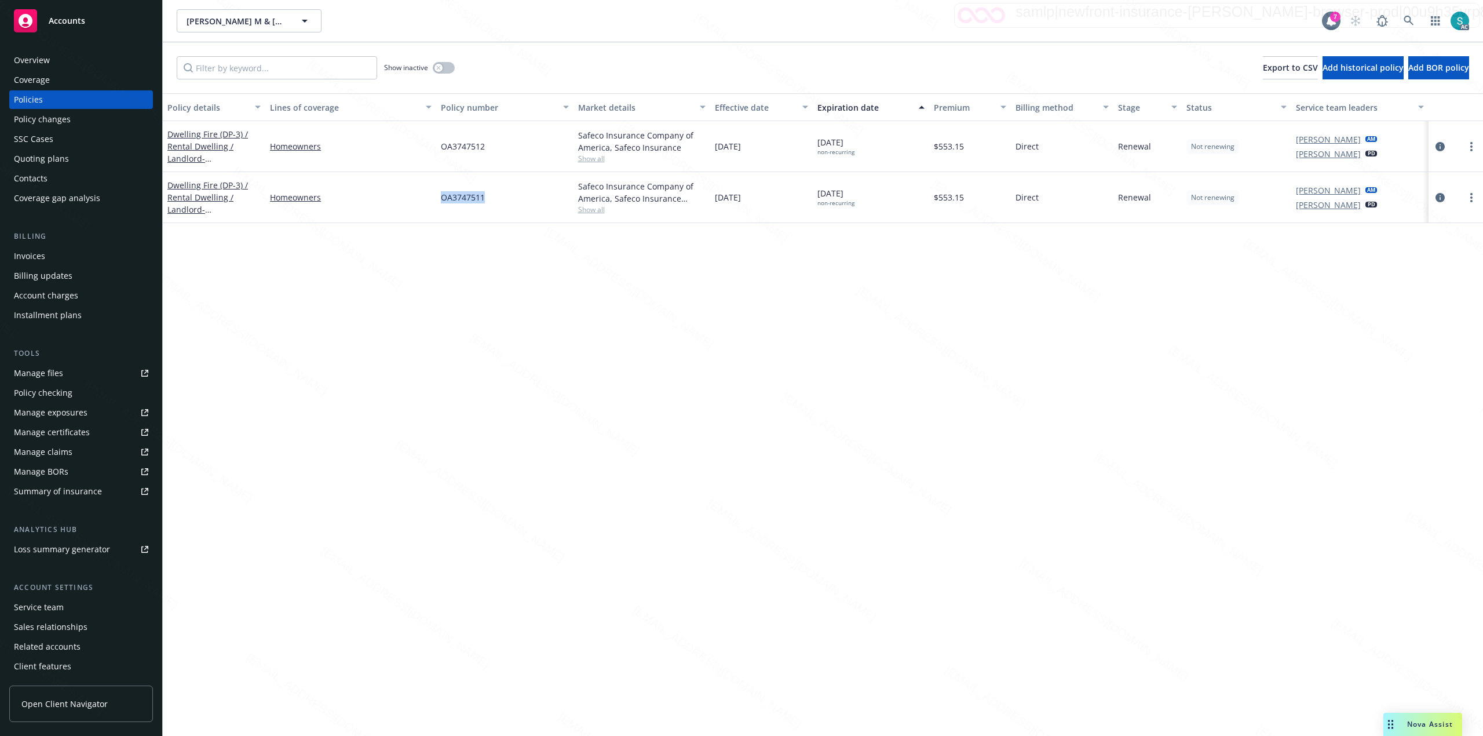
copy span "OA3747511"
click at [1407, 19] on icon at bounding box center [1409, 21] width 10 height 10
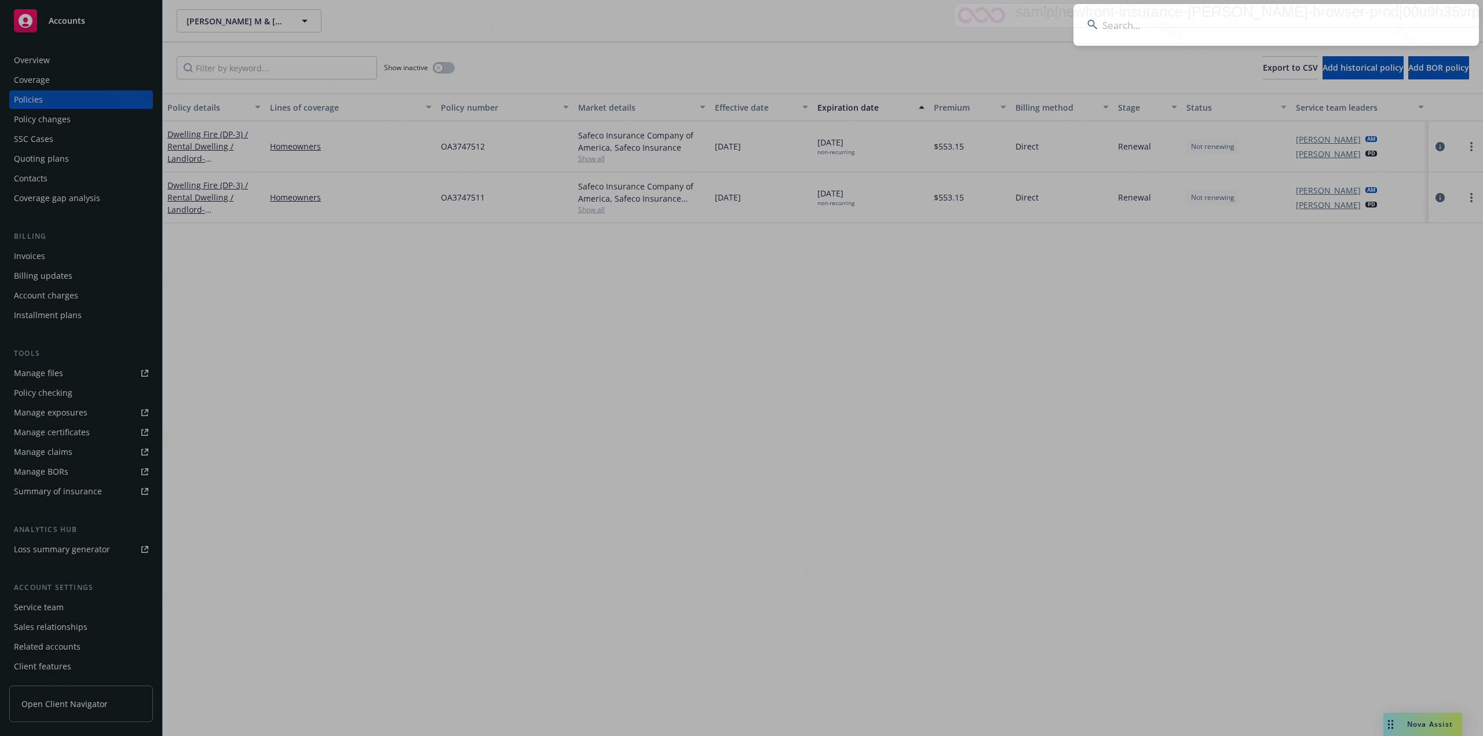
click at [1254, 31] on input at bounding box center [1277, 25] width 406 height 42
type input "[PERSON_NAME]"
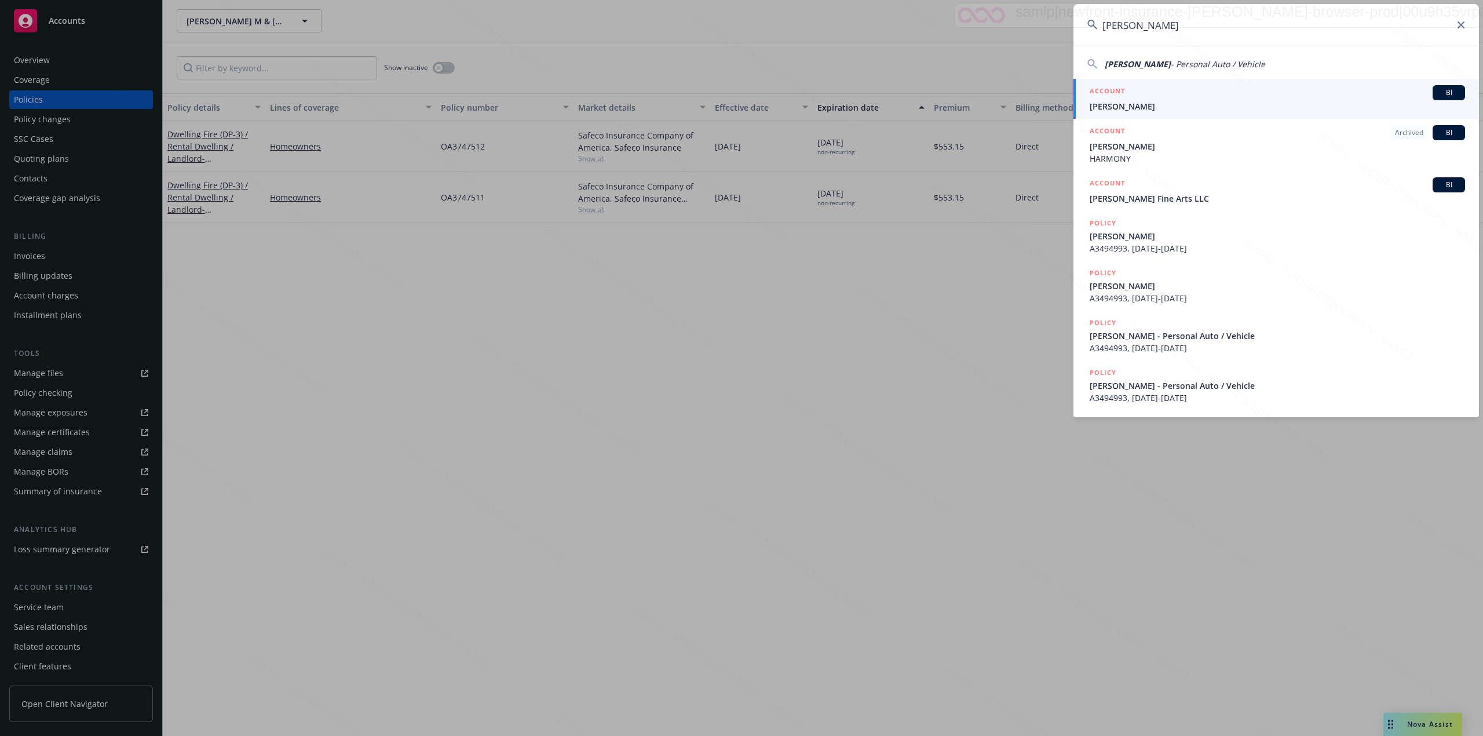
click at [1138, 105] on span "[PERSON_NAME]" at bounding box center [1277, 106] width 375 height 12
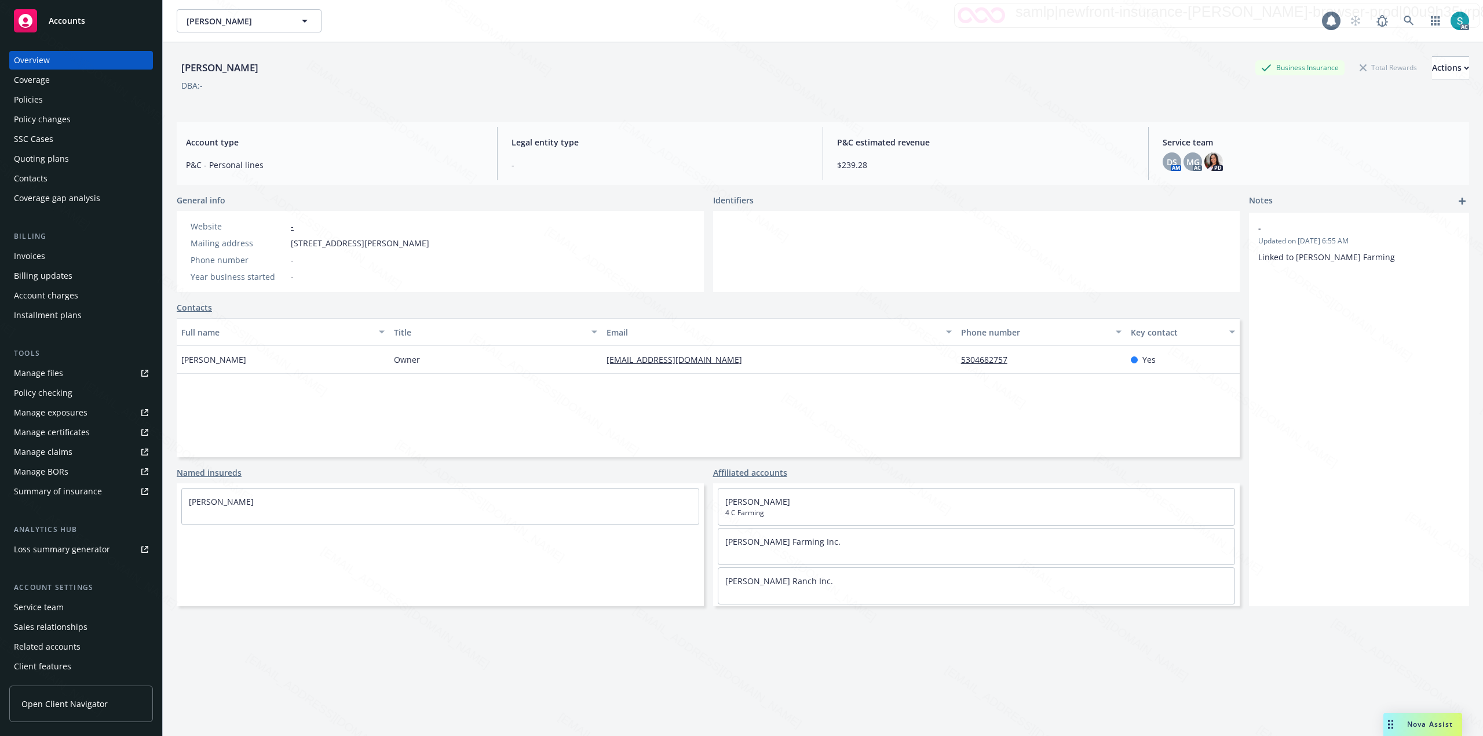
click at [37, 109] on div "Overview Coverage Policies Policy changes SSC Cases Quoting plans Contacts Cove…" at bounding box center [81, 129] width 144 height 156
click at [45, 94] on div "Policies" at bounding box center [81, 99] width 134 height 19
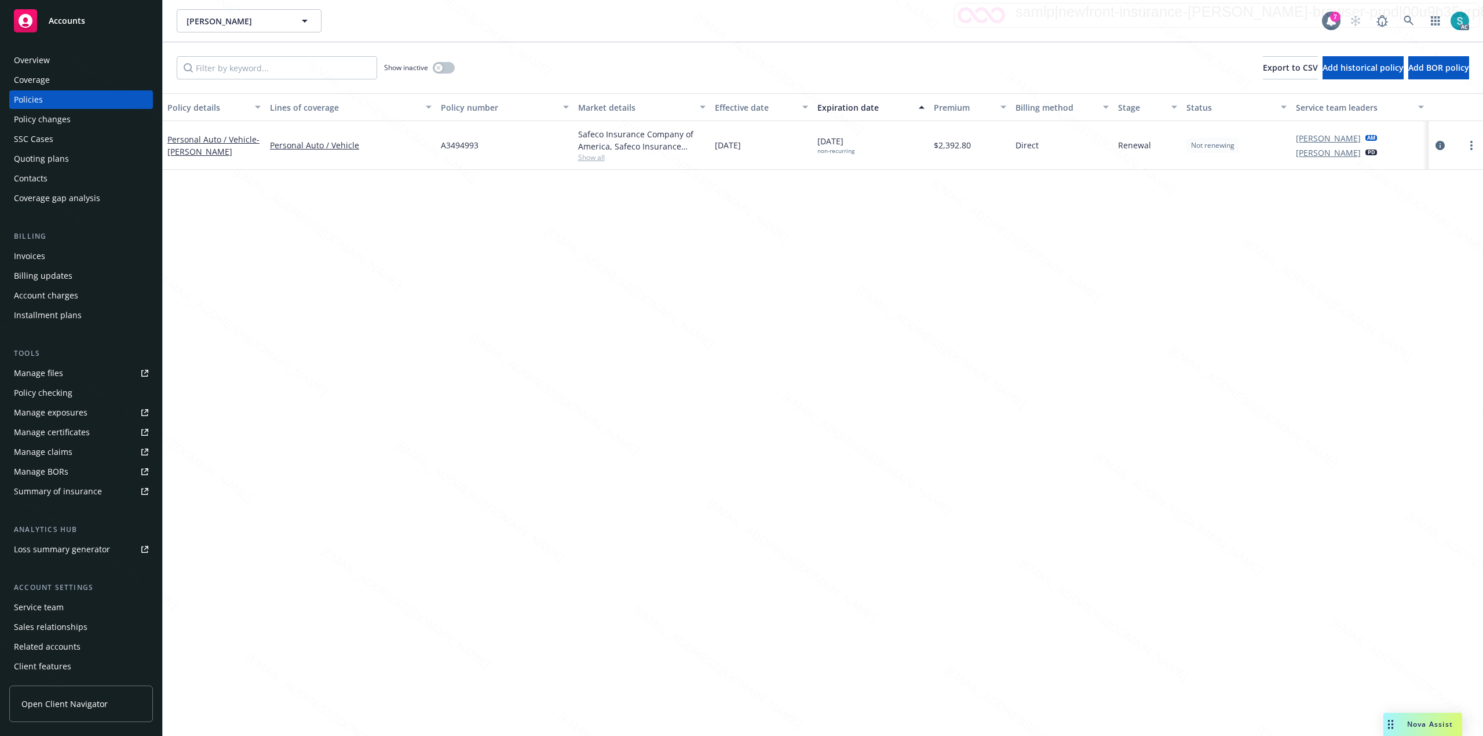
click at [466, 147] on span "A3494993" at bounding box center [460, 145] width 38 height 12
click at [1412, 17] on icon at bounding box center [1409, 21] width 10 height 10
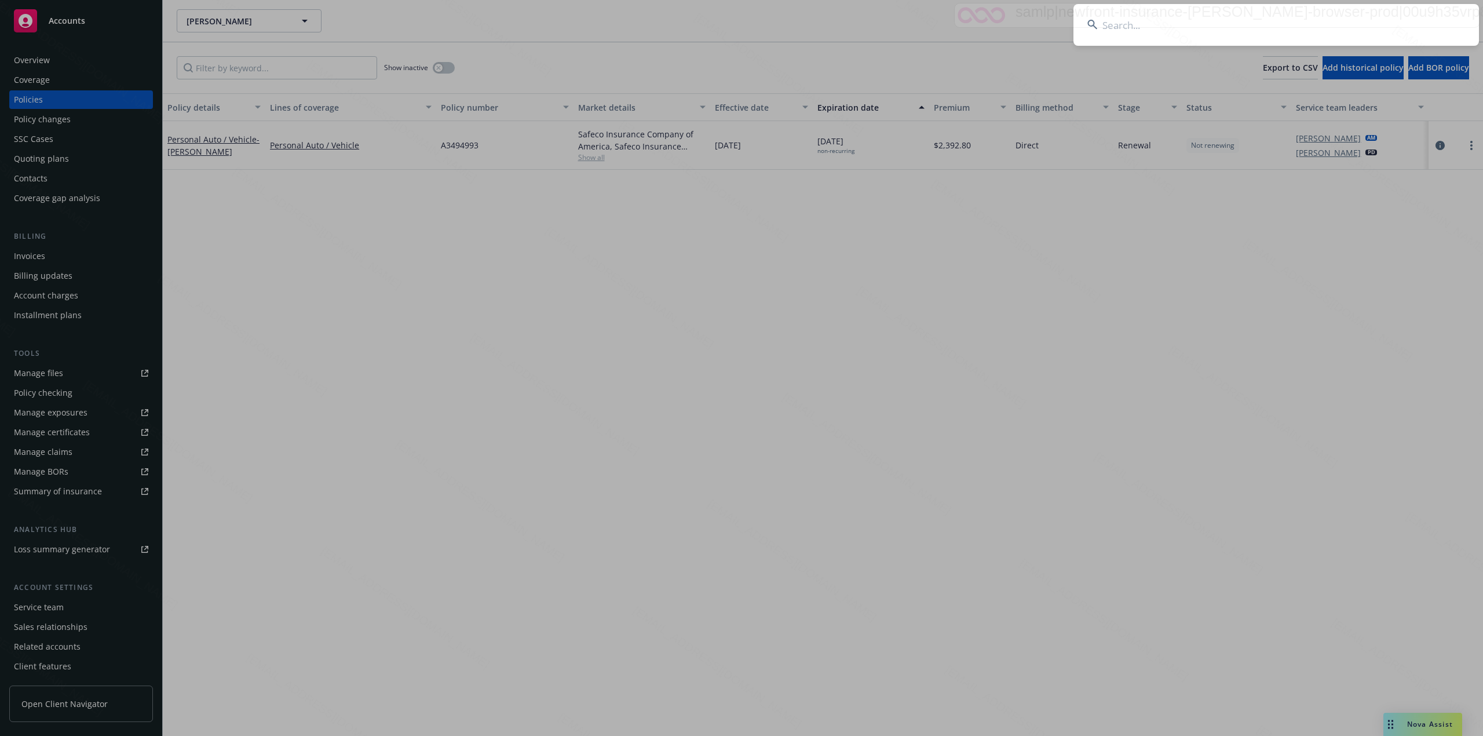
click at [1209, 40] on input at bounding box center [1277, 25] width 406 height 42
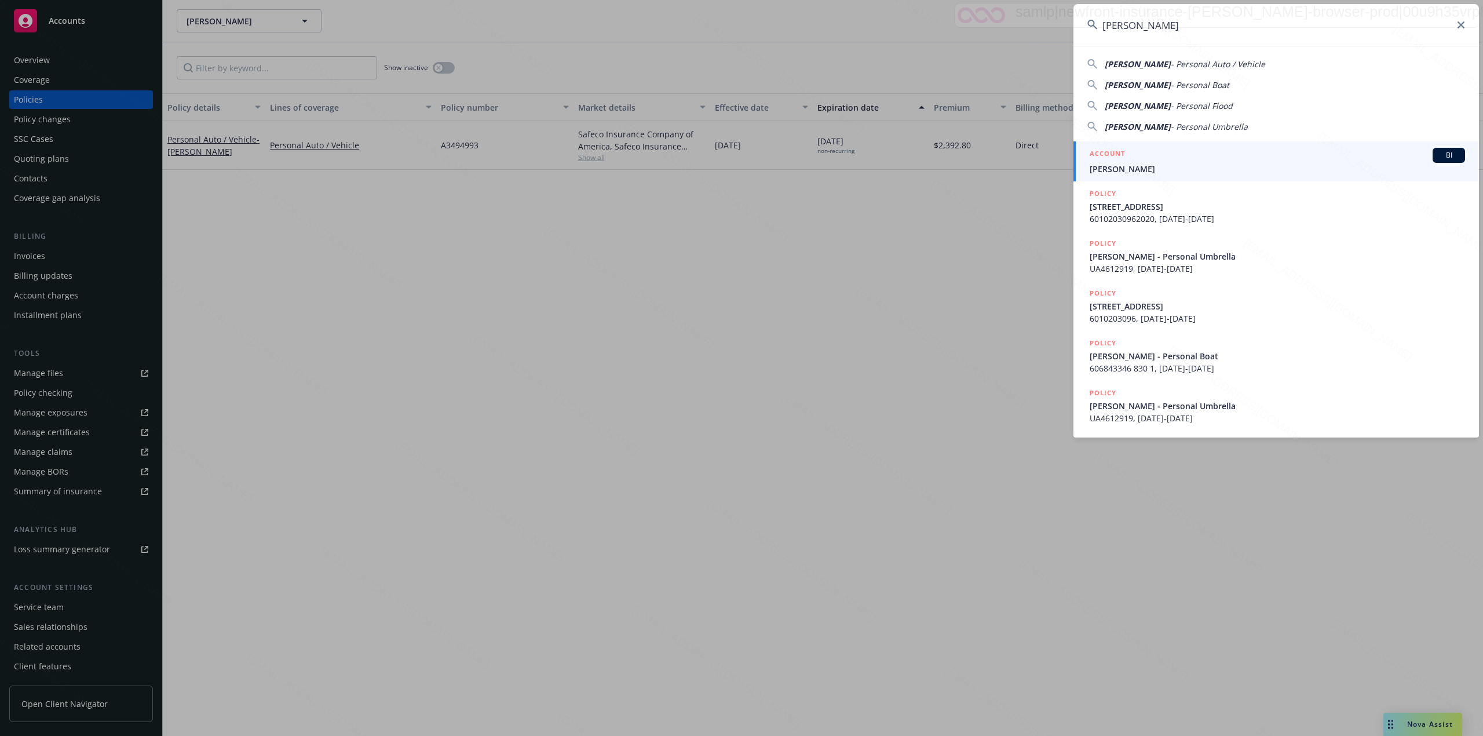
type input "[PERSON_NAME]"
click at [1184, 173] on span "[PERSON_NAME]" at bounding box center [1277, 169] width 375 height 12
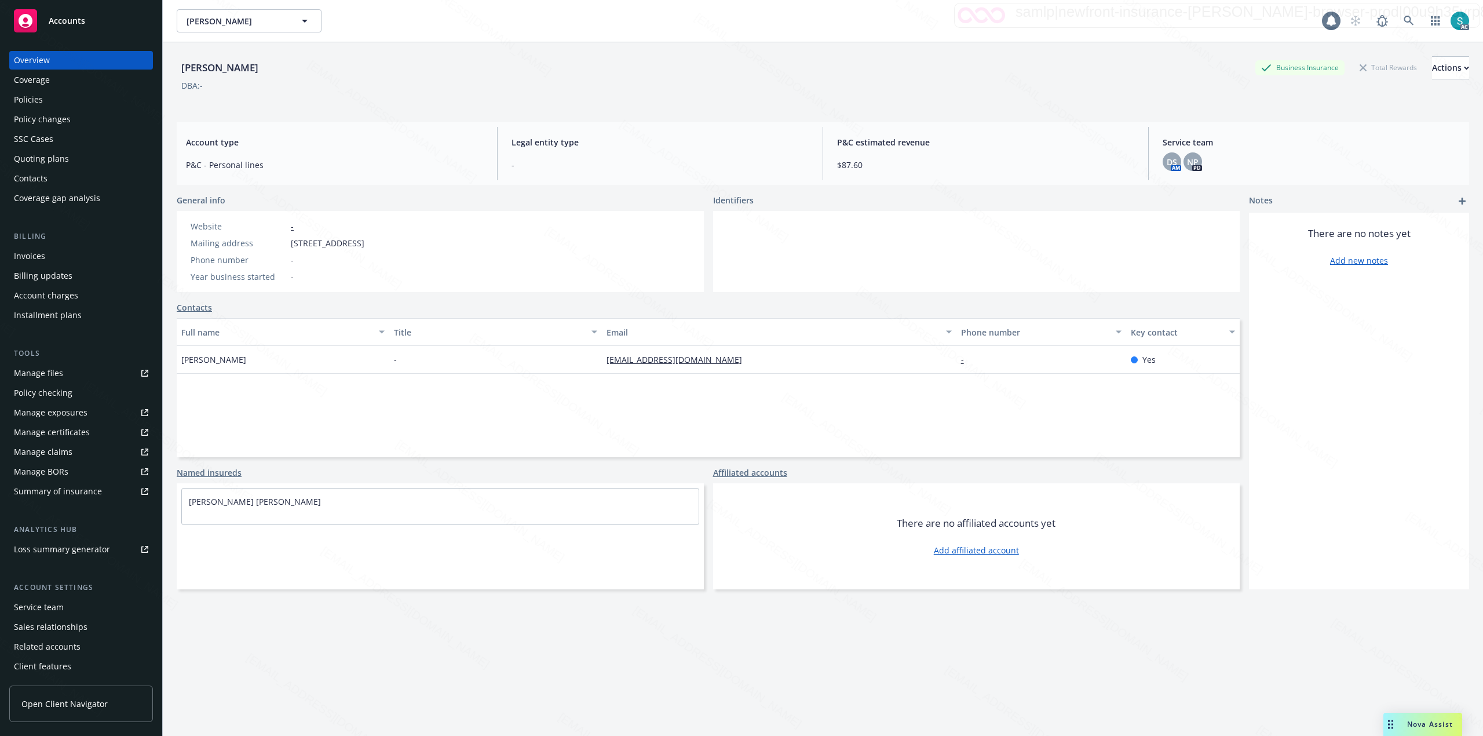
click at [60, 94] on div "Policies" at bounding box center [81, 99] width 134 height 19
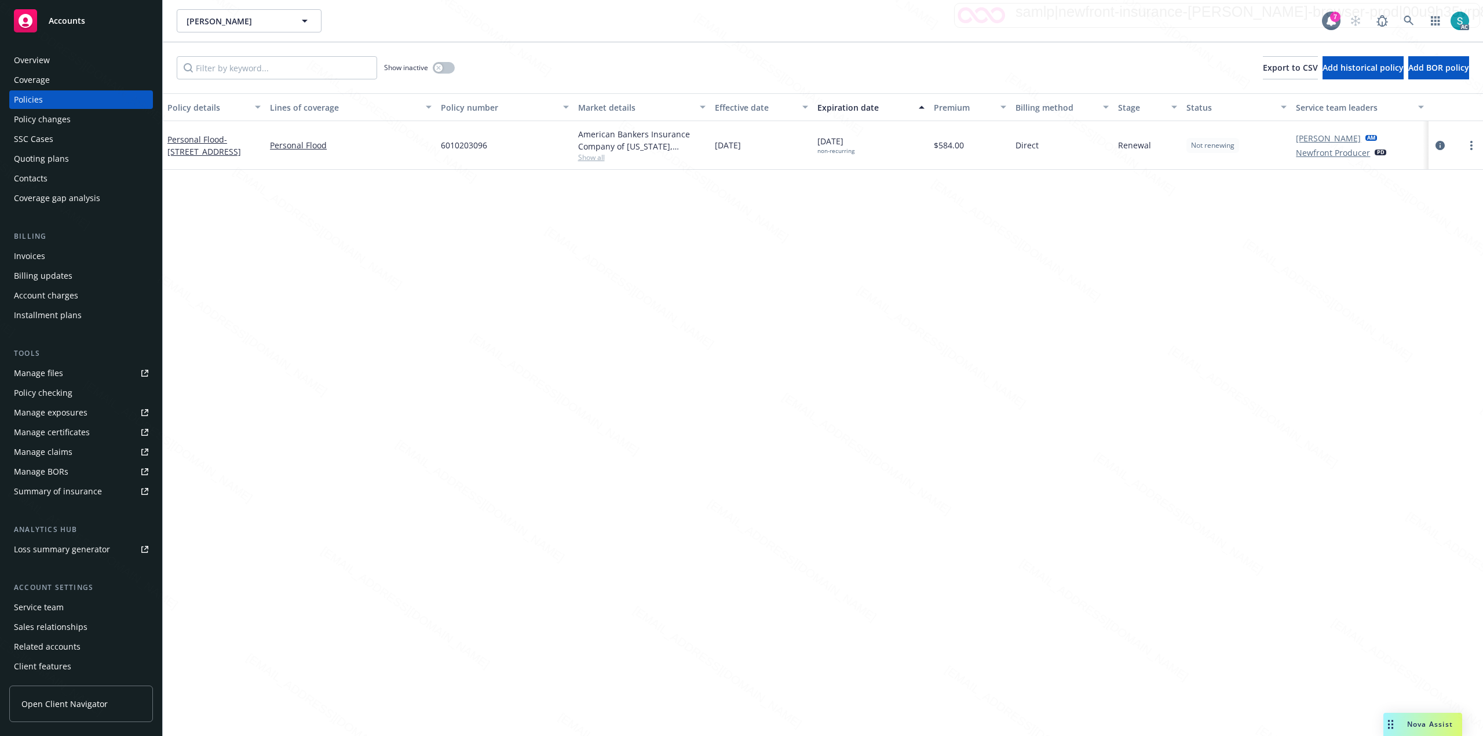
click at [478, 149] on span "6010203096" at bounding box center [464, 145] width 46 height 12
click at [1407, 21] on icon at bounding box center [1409, 21] width 10 height 10
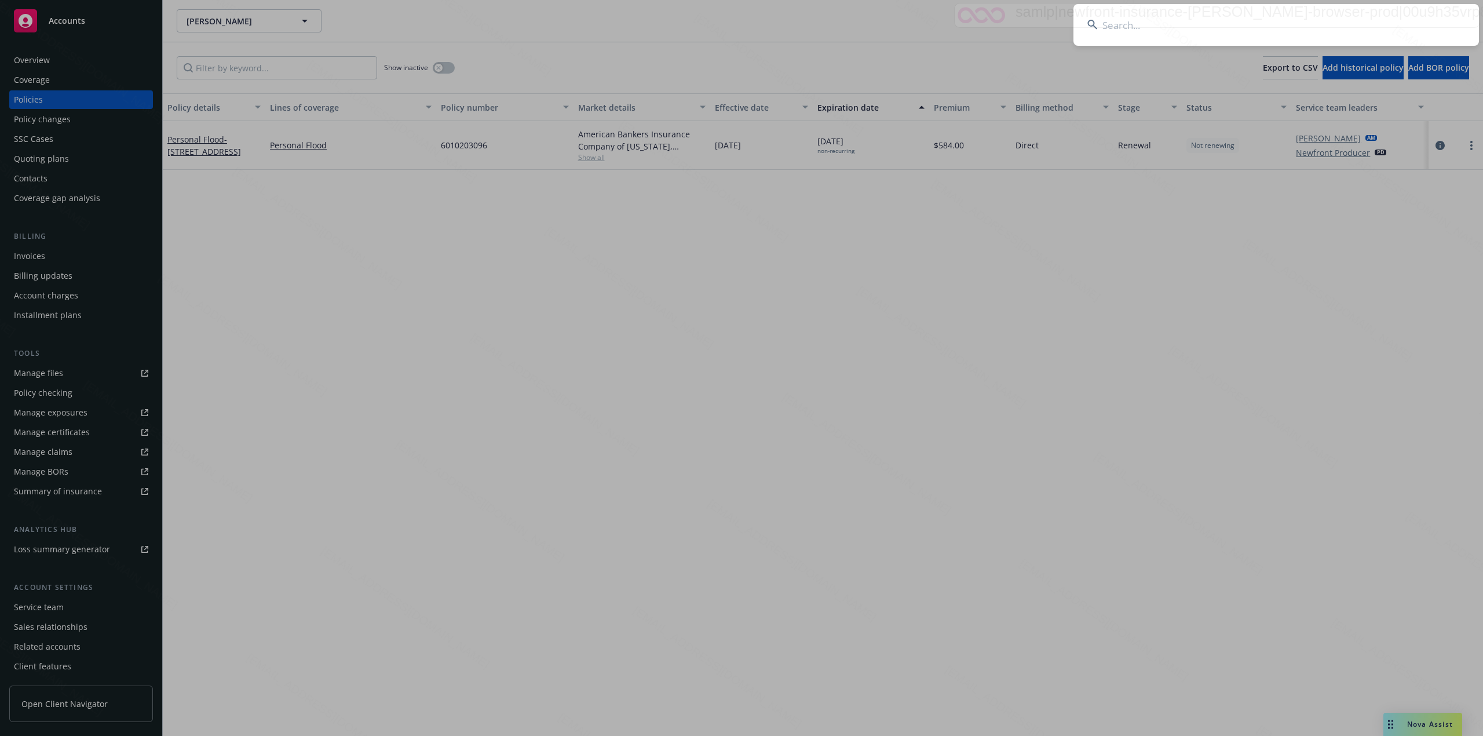
click at [1131, 23] on input at bounding box center [1277, 25] width 406 height 42
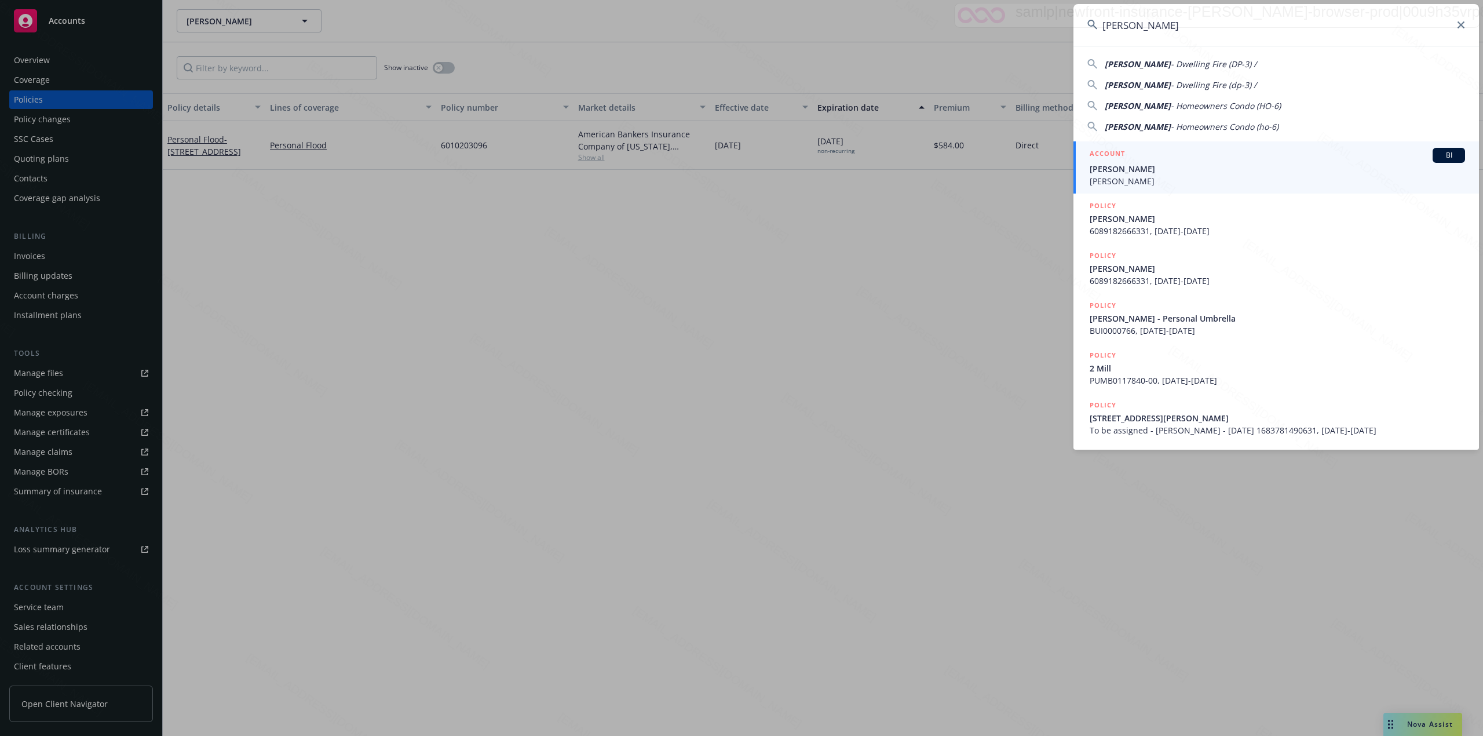
type input "[PERSON_NAME]"
click at [1118, 162] on div "ACCOUNT BI" at bounding box center [1277, 155] width 375 height 15
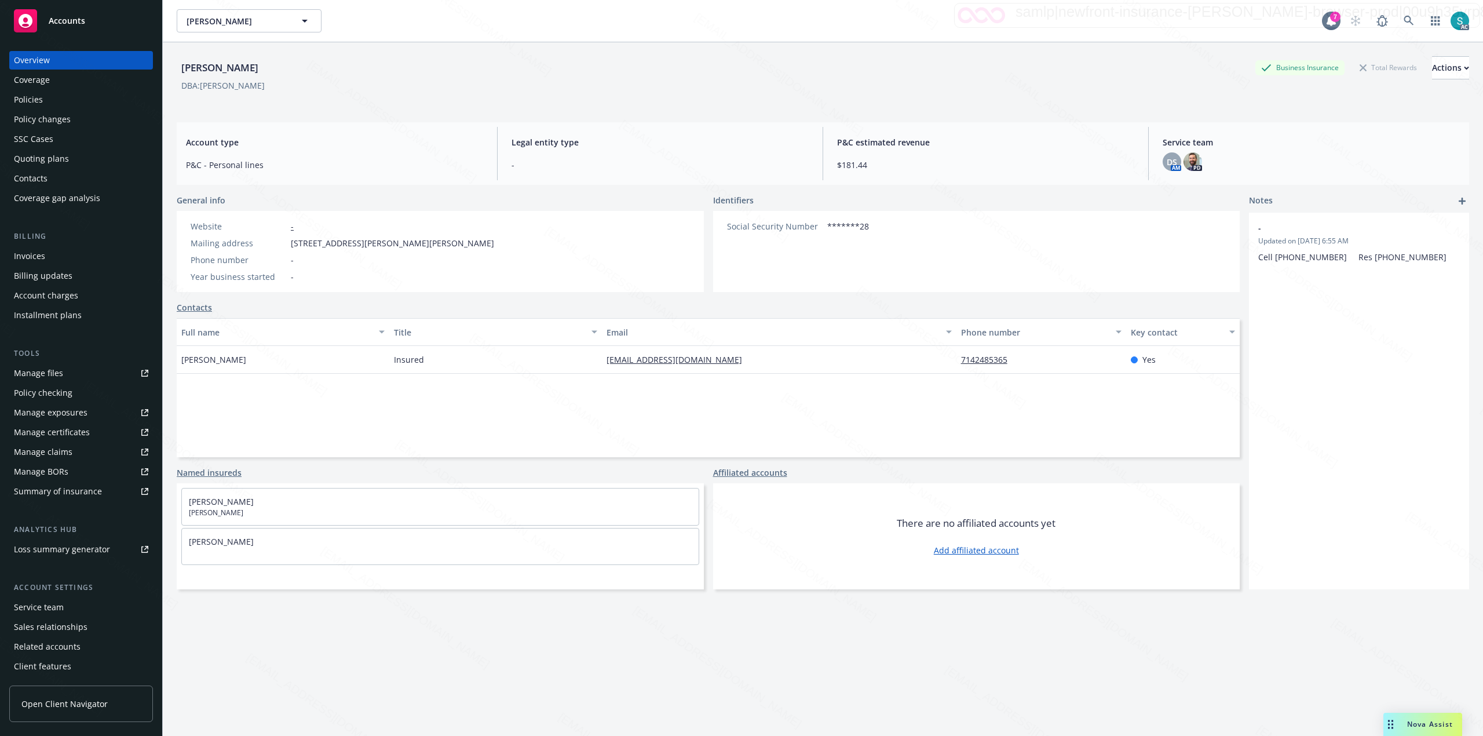
click at [49, 97] on div "Policies" at bounding box center [81, 99] width 134 height 19
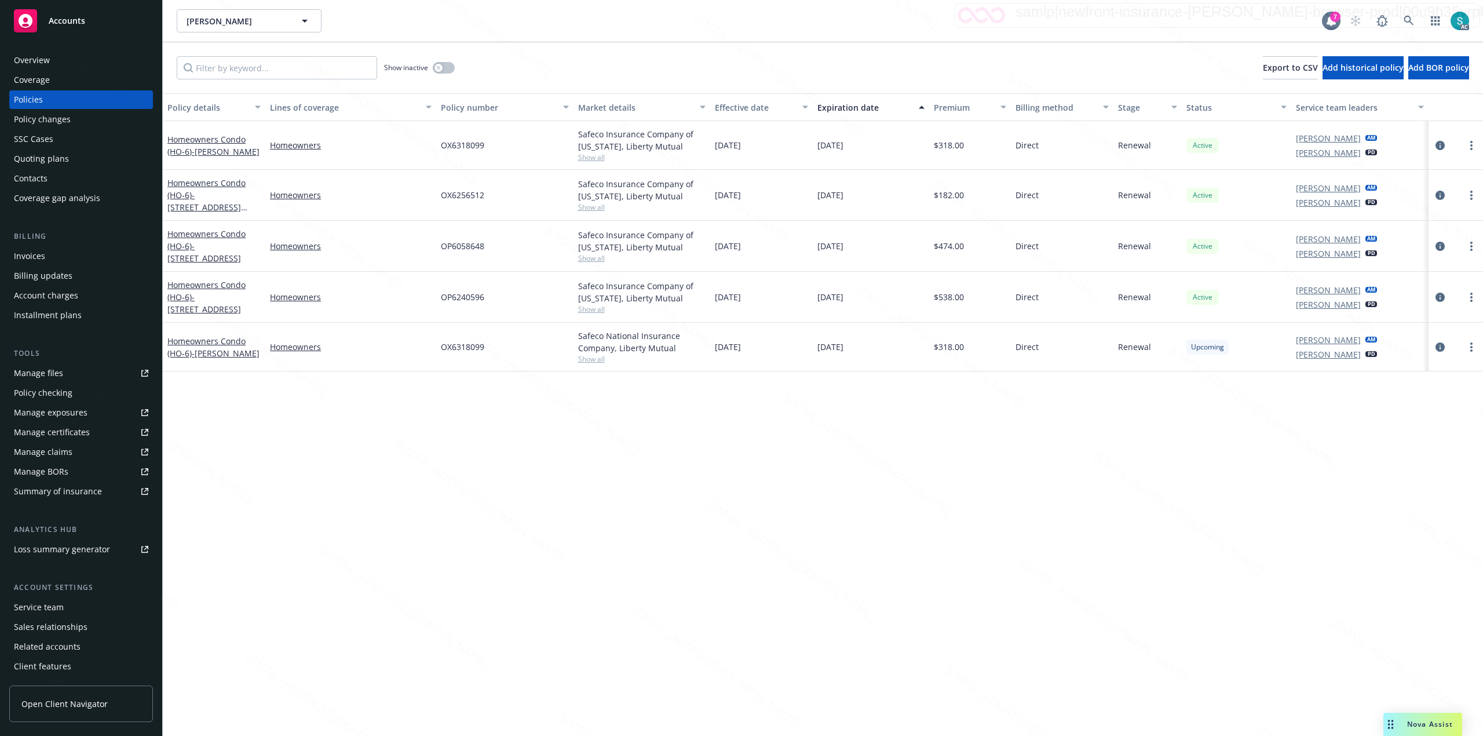
click at [466, 178] on div "OX6256512" at bounding box center [504, 195] width 137 height 51
click at [465, 200] on span "OX6256512" at bounding box center [462, 195] width 43 height 12
click at [187, 187] on link "Homeowners Condo (HO-6) - [STREET_ADDRESS][PERSON_NAME]" at bounding box center [206, 201] width 78 height 48
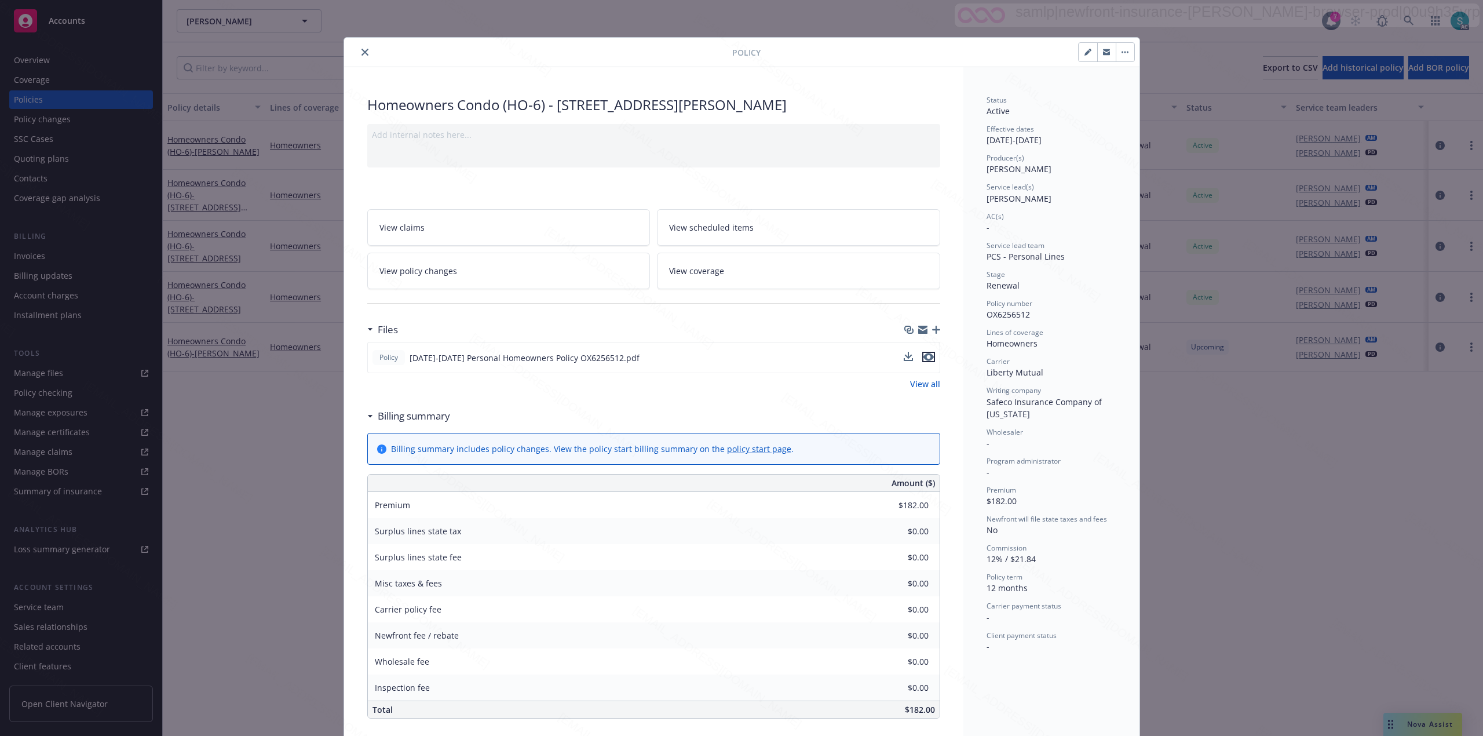
click at [924, 358] on icon "preview file" at bounding box center [929, 357] width 10 height 8
click at [362, 53] on icon "close" at bounding box center [365, 52] width 7 height 7
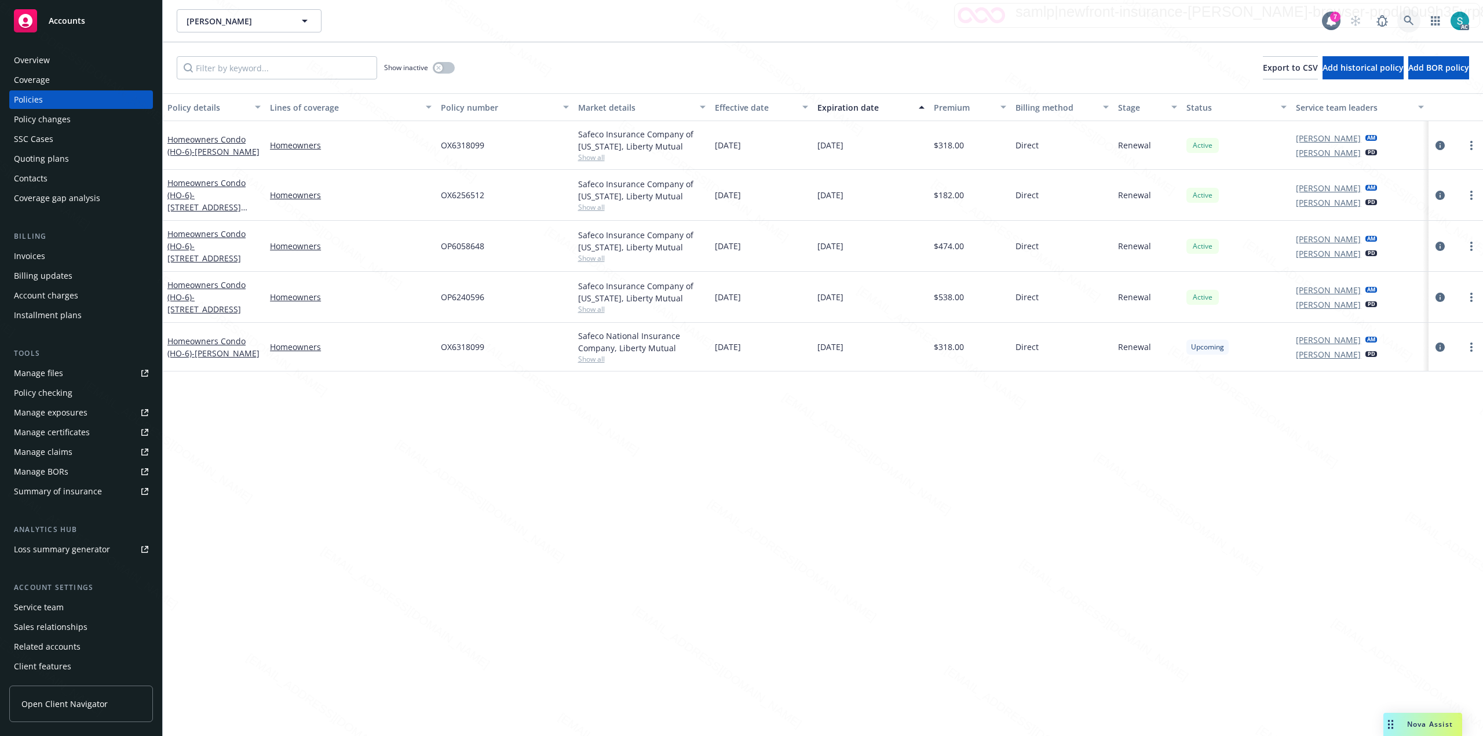
click at [1405, 21] on icon at bounding box center [1409, 21] width 10 height 10
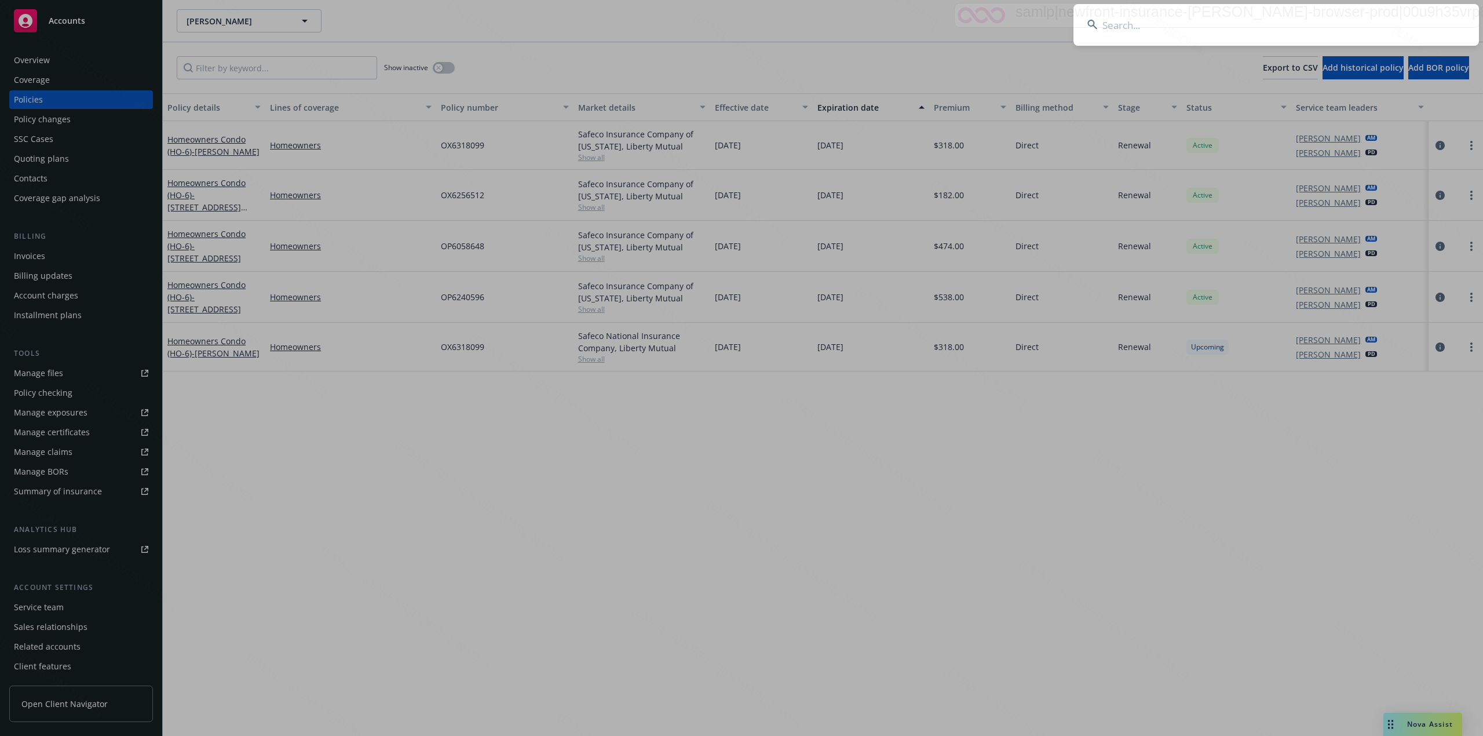
click at [1271, 26] on input at bounding box center [1277, 25] width 406 height 42
type input "[PERSON_NAME]"
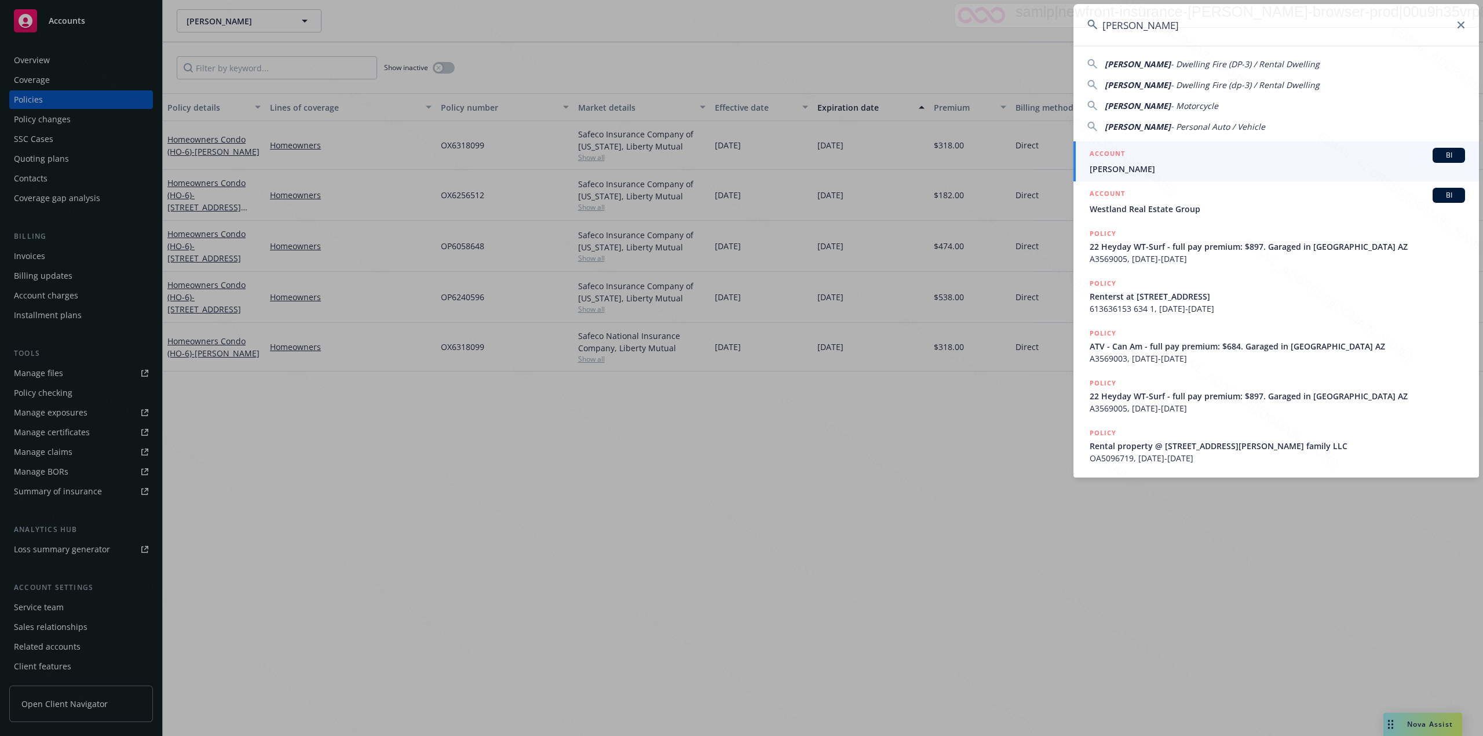
click at [1141, 165] on span "[PERSON_NAME]" at bounding box center [1277, 169] width 375 height 12
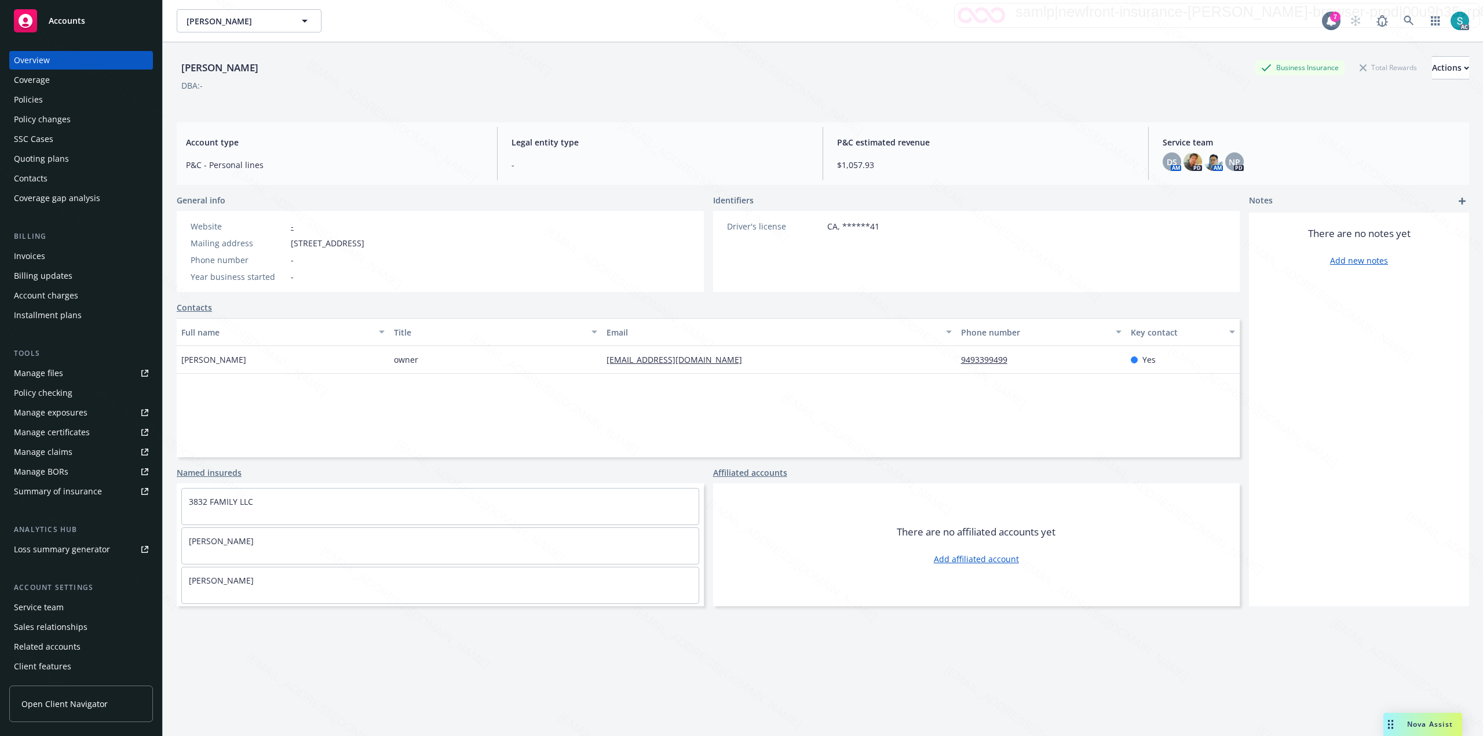
click at [35, 97] on div "Policies" at bounding box center [28, 99] width 29 height 19
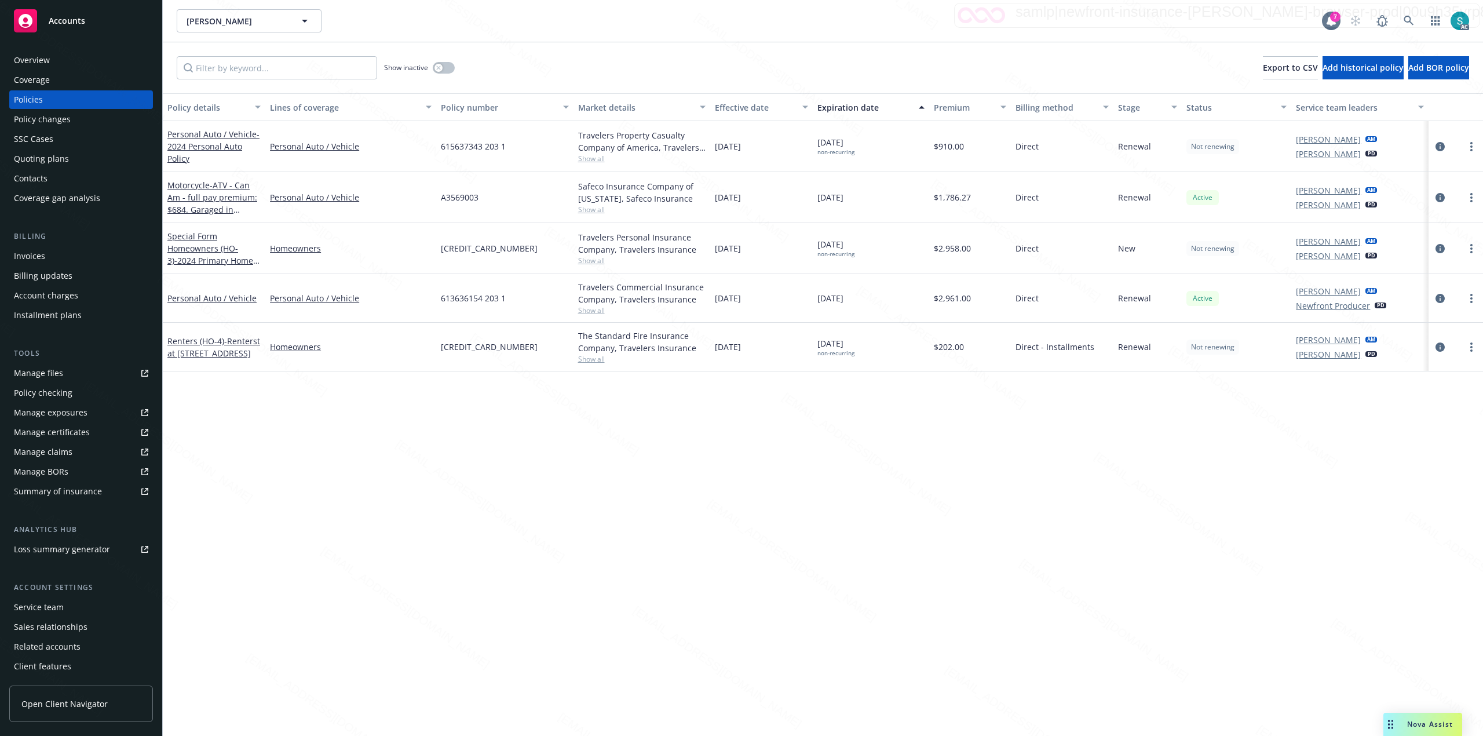
click at [478, 248] on span "[CREDIT_CARD_NUMBER]" at bounding box center [489, 248] width 97 height 12
click at [473, 250] on span "[CREDIT_CARD_NUMBER]" at bounding box center [489, 248] width 97 height 12
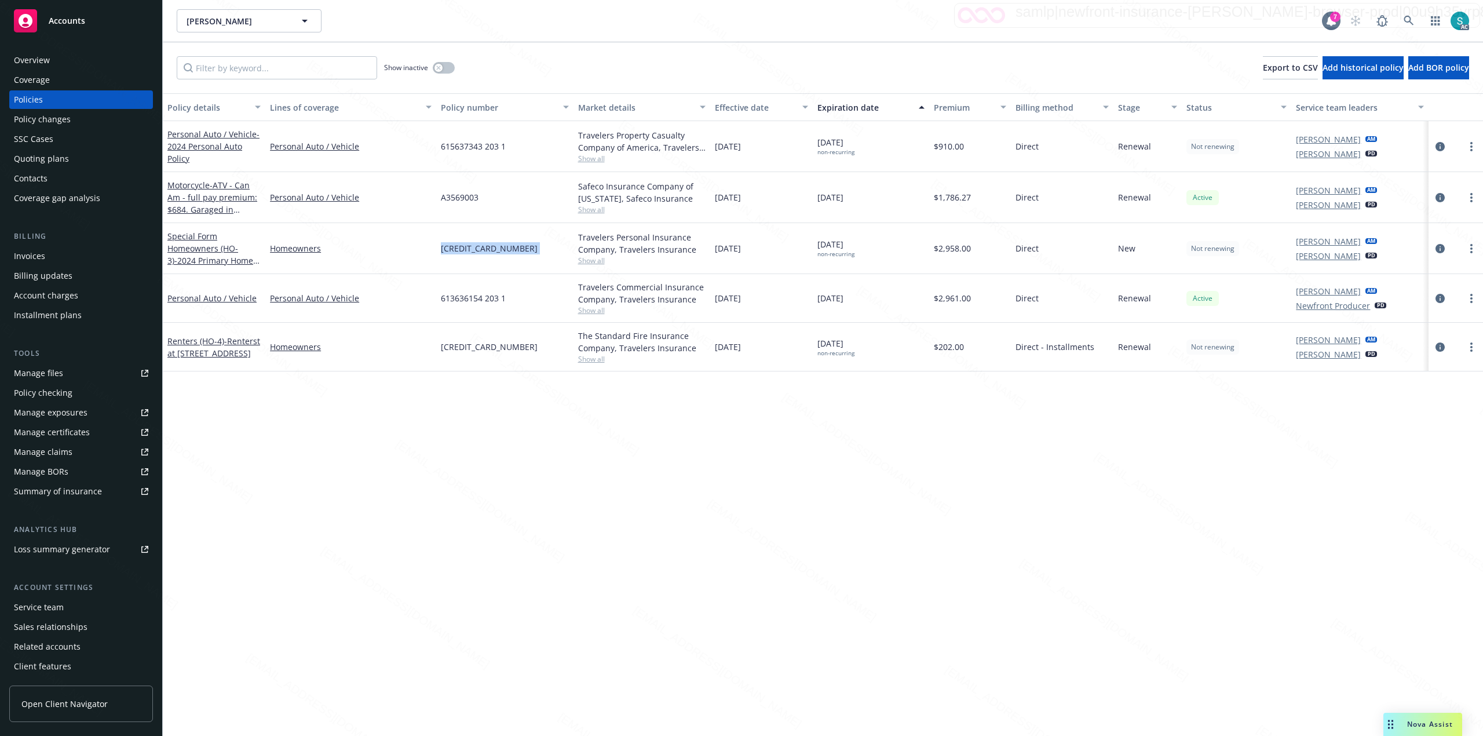
click at [473, 250] on span "[CREDIT_CARD_NUMBER]" at bounding box center [489, 248] width 97 height 12
